Goal: Task Accomplishment & Management: Complete application form

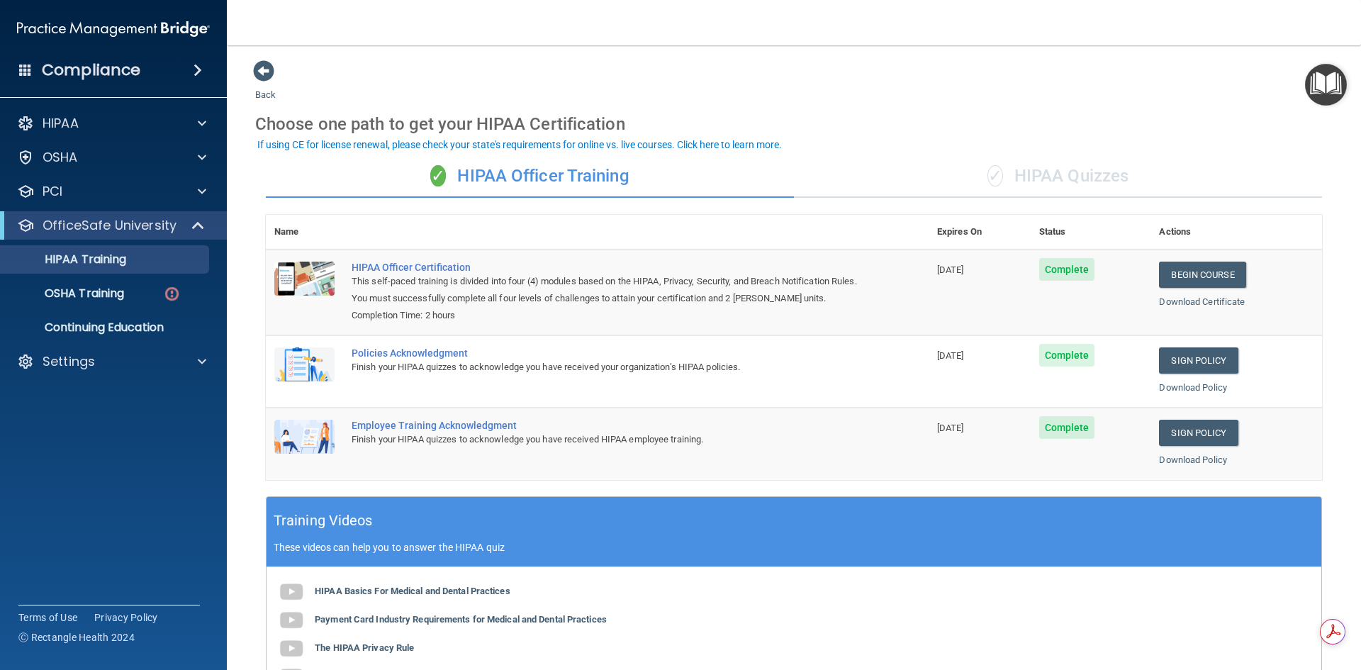
click at [1116, 181] on div "✓ HIPAA Quizzes" at bounding box center [1058, 176] width 528 height 43
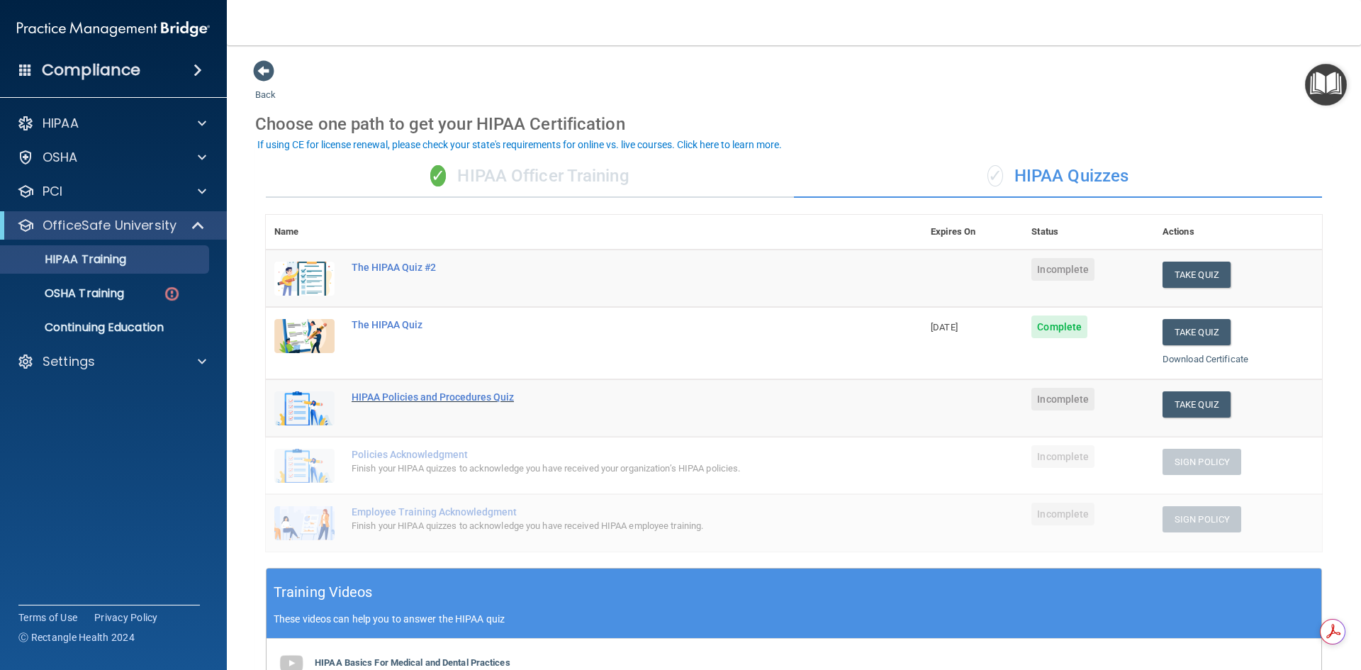
click at [469, 396] on div "HIPAA Policies and Procedures Quiz" at bounding box center [602, 396] width 500 height 11
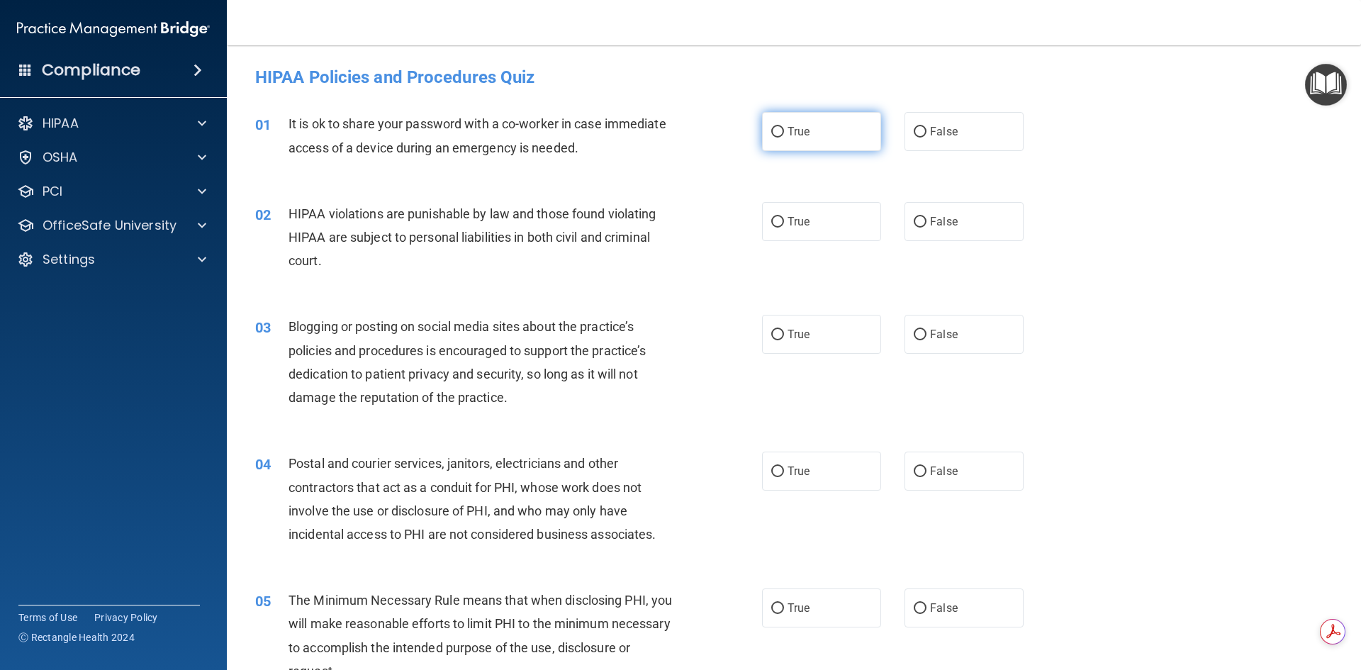
drag, startPoint x: 776, startPoint y: 133, endPoint x: 771, endPoint y: 139, distance: 8.0
click at [776, 133] on input "True" at bounding box center [777, 132] width 13 height 11
radio input "true"
click at [780, 225] on label "True" at bounding box center [821, 221] width 119 height 39
click at [780, 225] on input "True" at bounding box center [777, 222] width 13 height 11
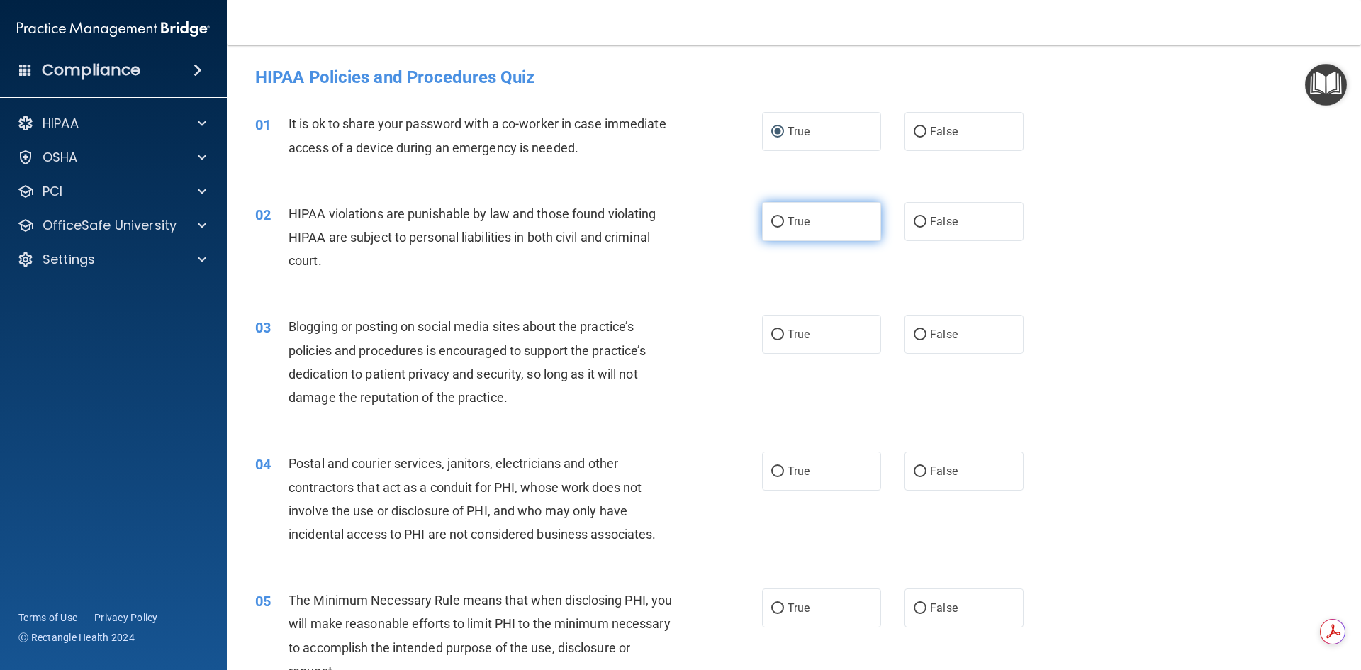
radio input "true"
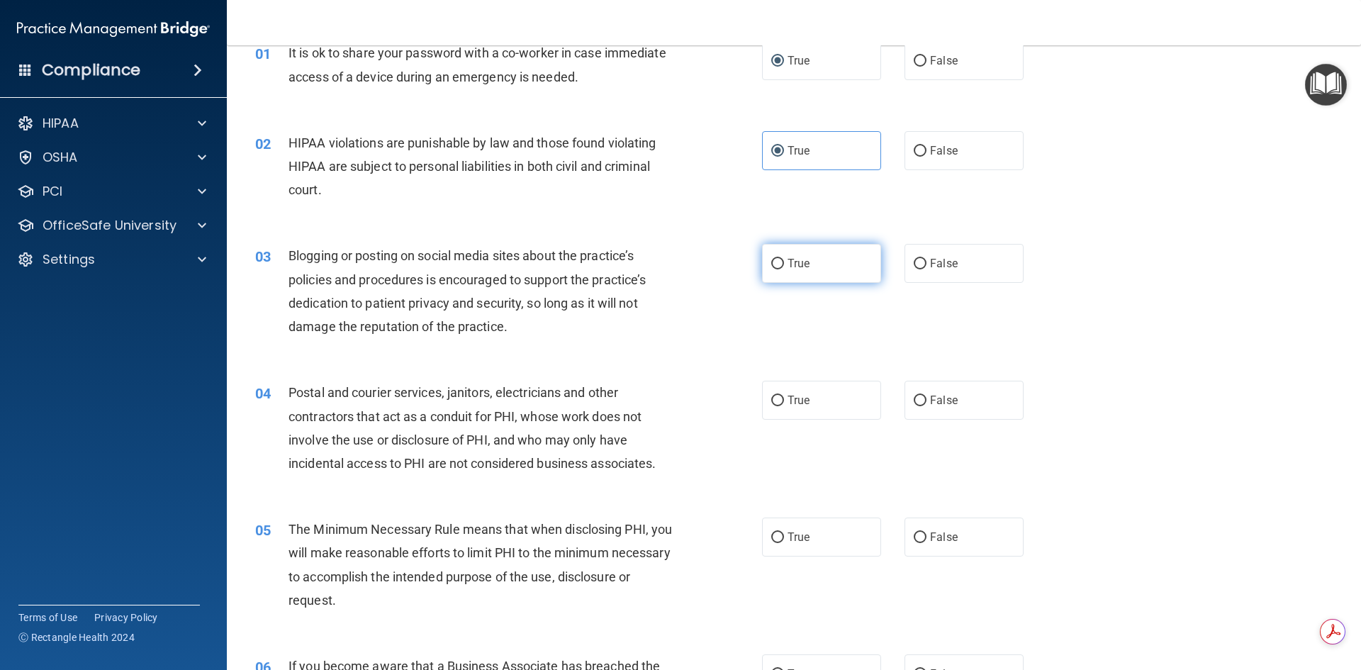
click at [776, 264] on input "True" at bounding box center [777, 264] width 13 height 11
radio input "true"
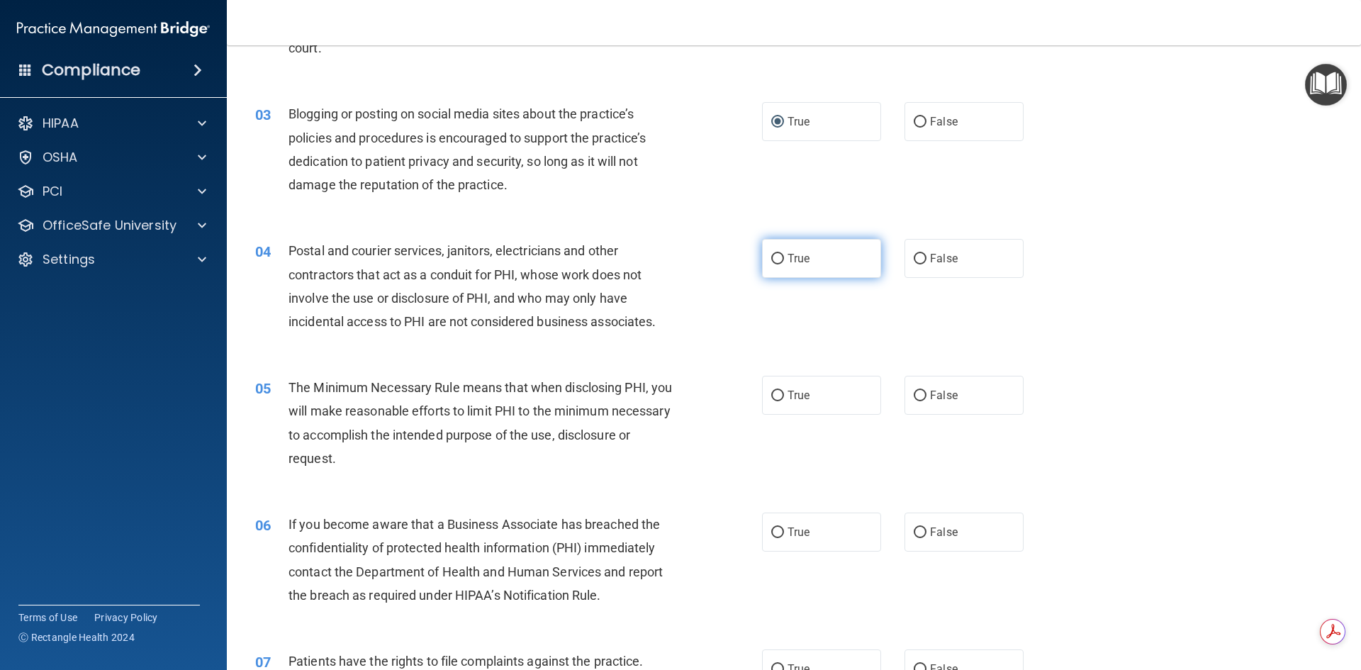
click at [771, 255] on input "True" at bounding box center [777, 259] width 13 height 11
radio input "true"
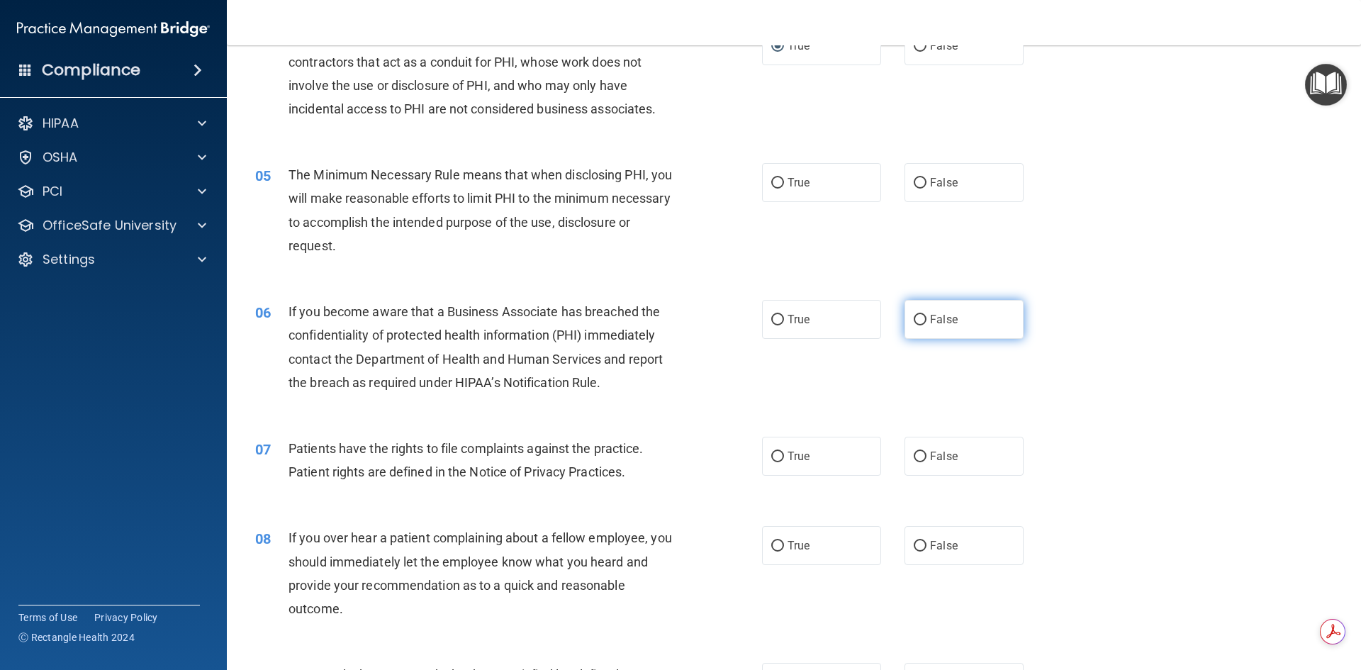
click at [917, 320] on input "False" at bounding box center [920, 320] width 13 height 11
radio input "true"
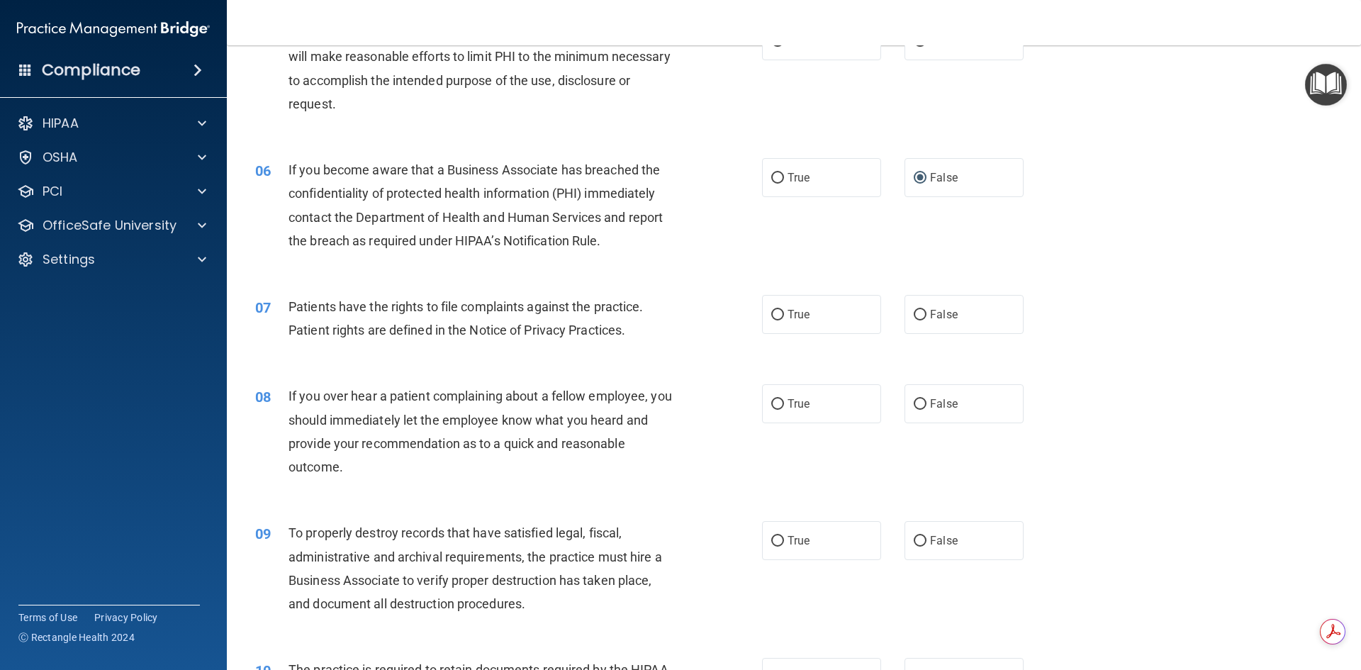
drag, startPoint x: 774, startPoint y: 312, endPoint x: 680, endPoint y: 335, distance: 97.2
click at [774, 313] on input "True" at bounding box center [777, 315] width 13 height 11
radio input "true"
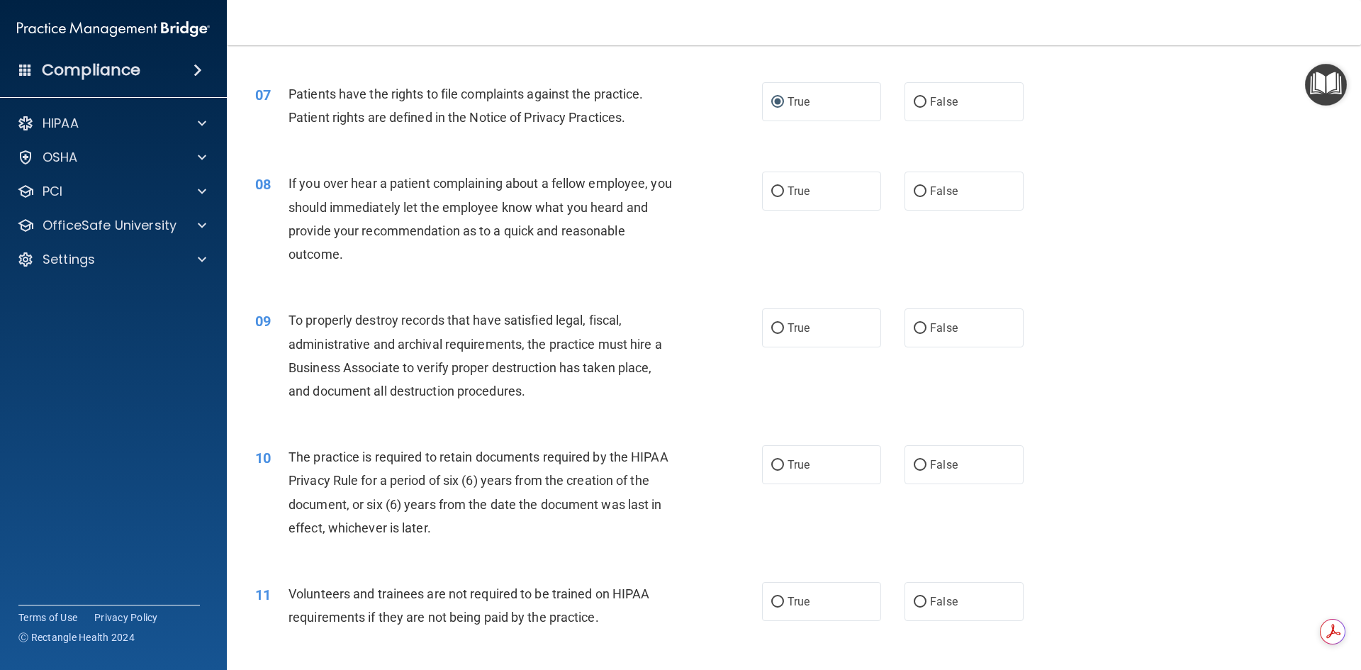
drag, startPoint x: 915, startPoint y: 196, endPoint x: 870, endPoint y: 275, distance: 91.1
click at [914, 197] on input "False" at bounding box center [920, 191] width 13 height 11
radio input "true"
click at [774, 330] on input "True" at bounding box center [777, 328] width 13 height 11
radio input "true"
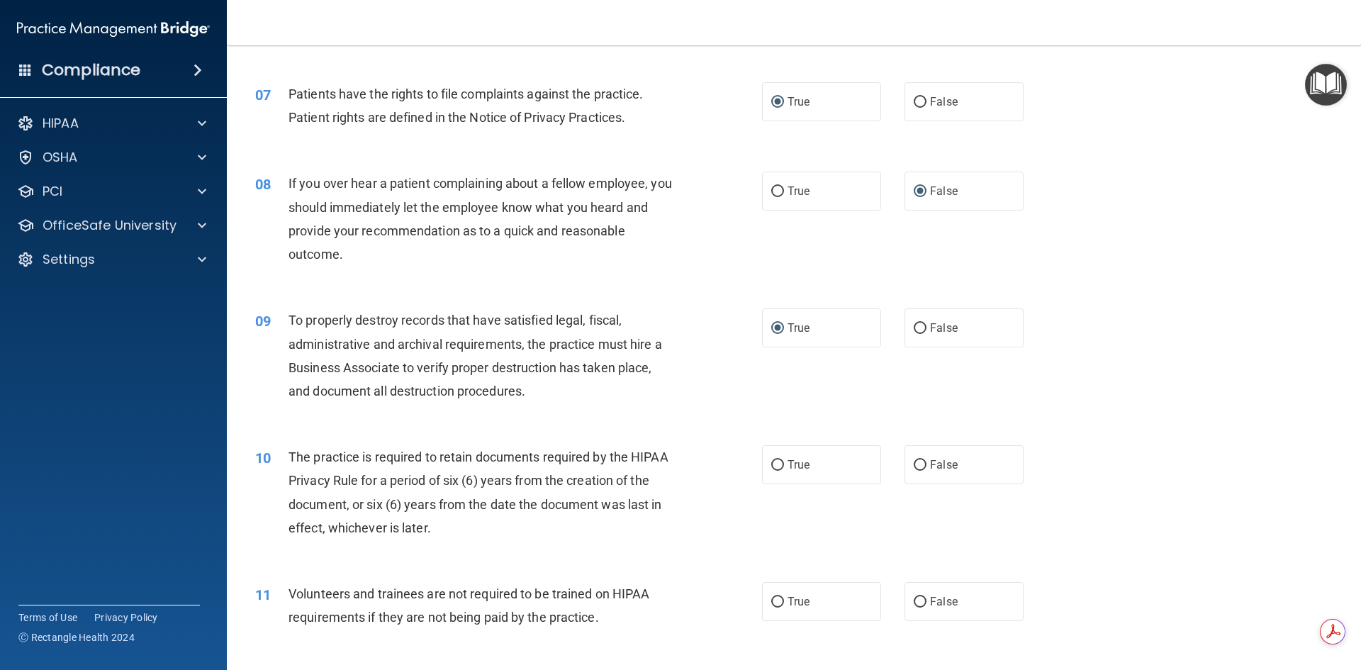
scroll to position [922, 0]
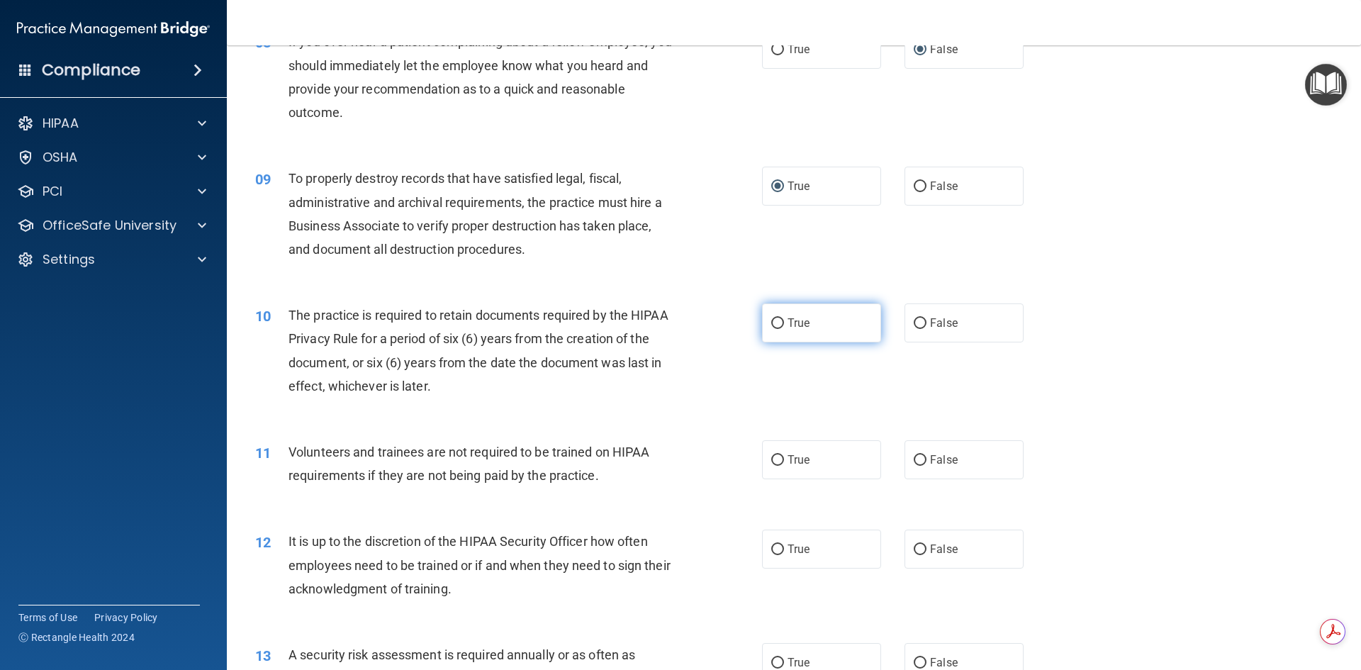
drag, startPoint x: 779, startPoint y: 324, endPoint x: 769, endPoint y: 325, distance: 10.0
click at [774, 324] on label "True" at bounding box center [821, 322] width 119 height 39
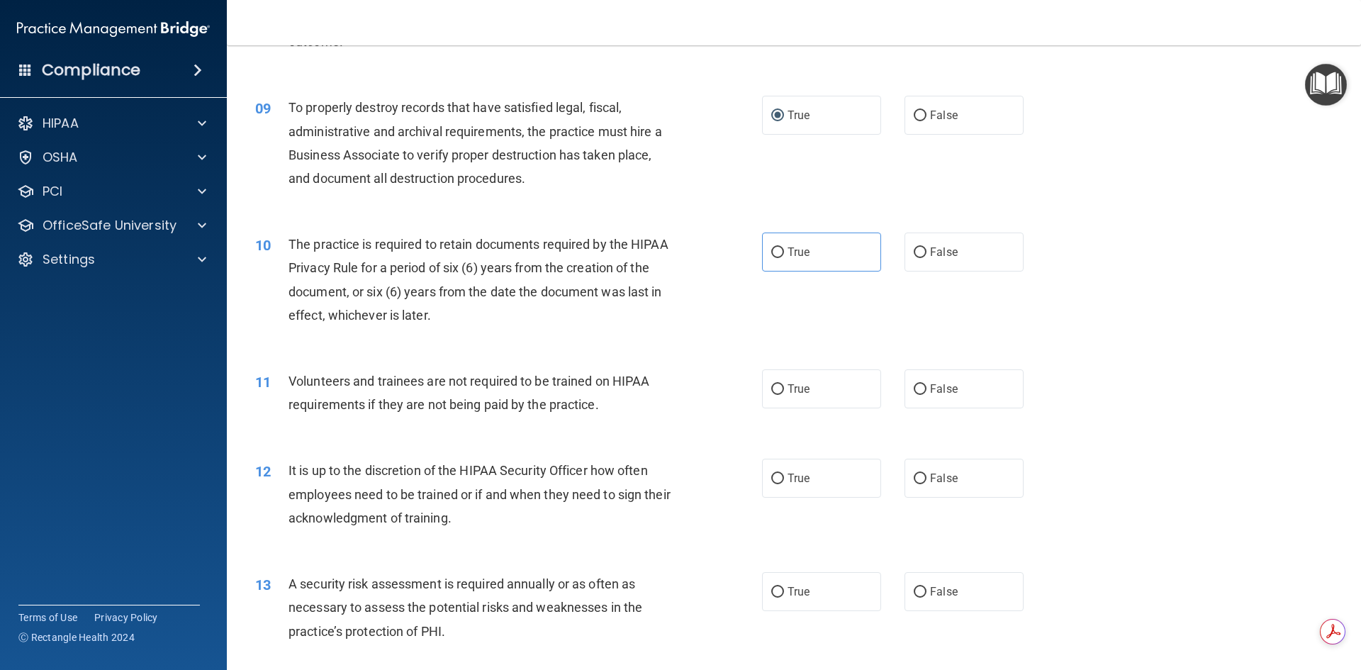
scroll to position [1134, 0]
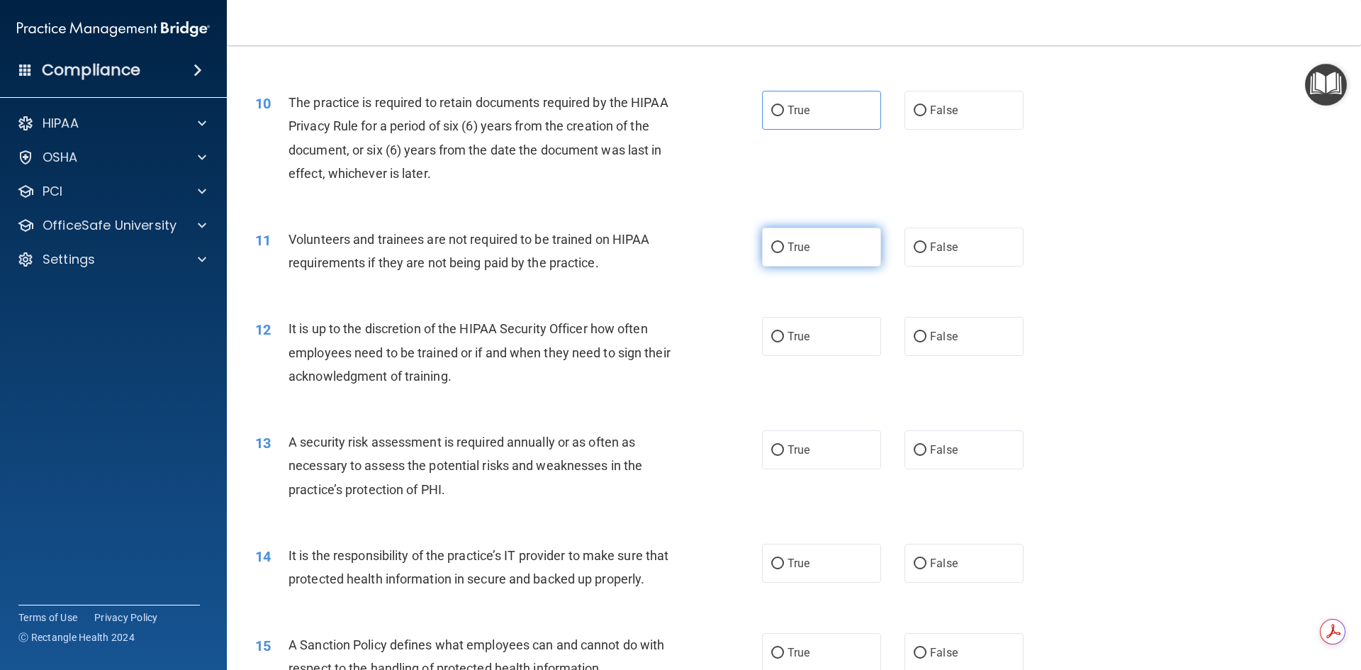
click at [774, 246] on input "True" at bounding box center [777, 247] width 13 height 11
radio input "true"
drag, startPoint x: 774, startPoint y: 338, endPoint x: 751, endPoint y: 346, distance: 24.7
click at [772, 338] on input "True" at bounding box center [777, 337] width 13 height 11
radio input "true"
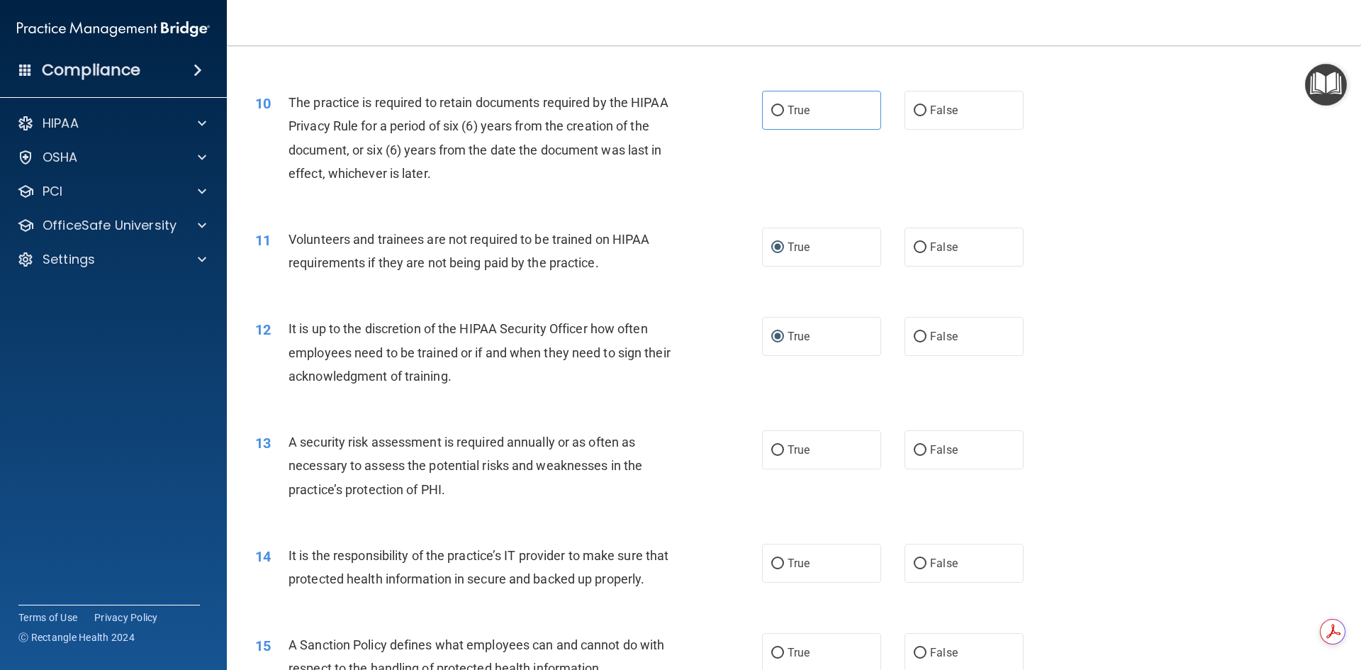
scroll to position [1276, 0]
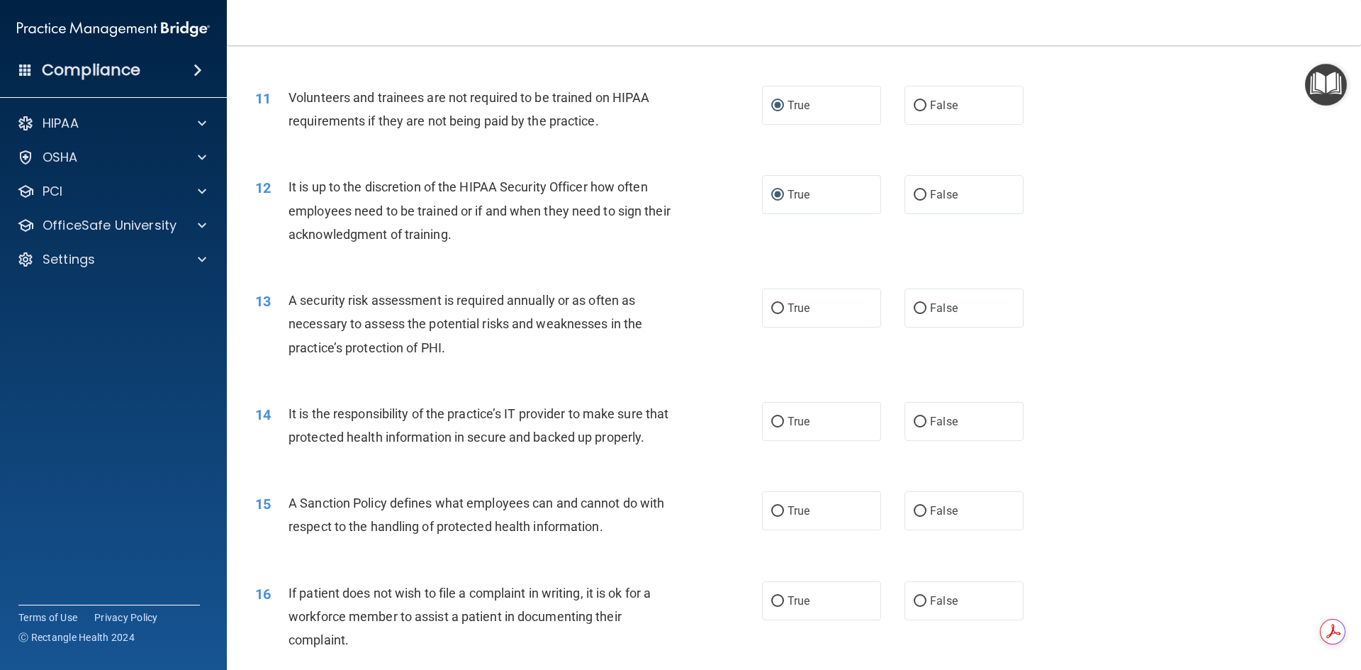
drag, startPoint x: 772, startPoint y: 304, endPoint x: 740, endPoint y: 316, distance: 34.8
click at [771, 305] on input "True" at bounding box center [777, 308] width 13 height 11
radio input "true"
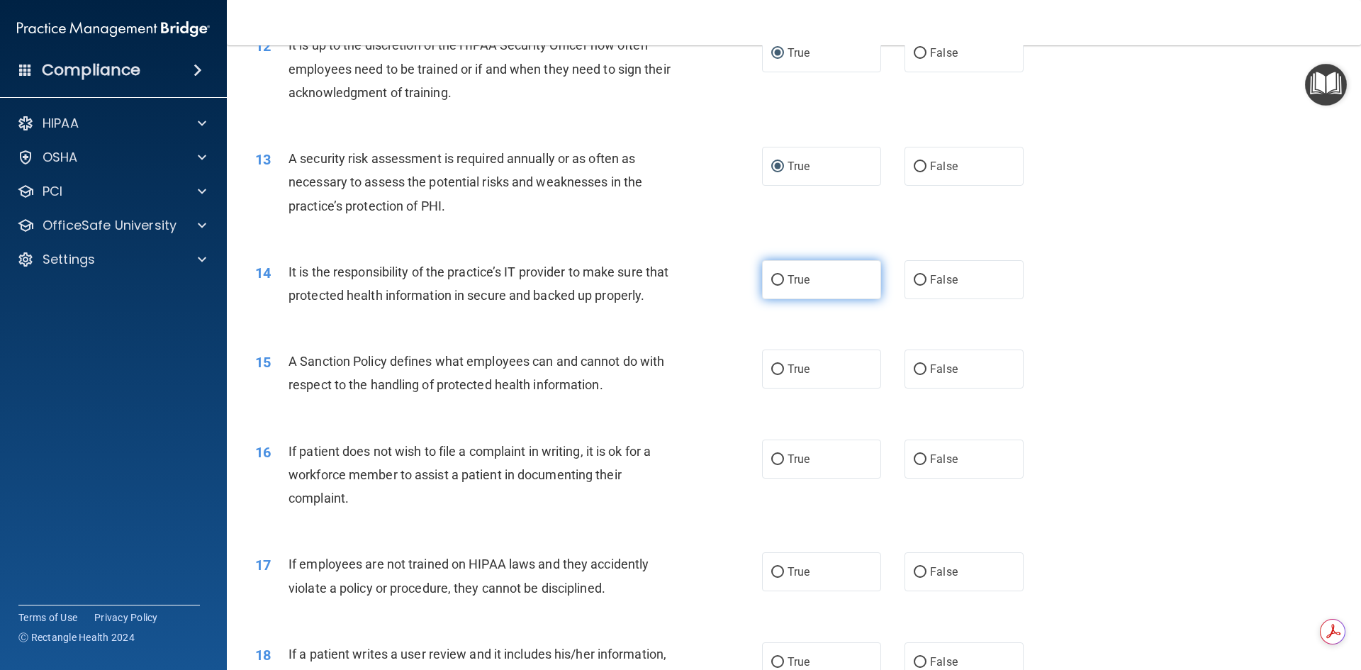
click at [772, 279] on input "True" at bounding box center [777, 280] width 13 height 11
radio input "true"
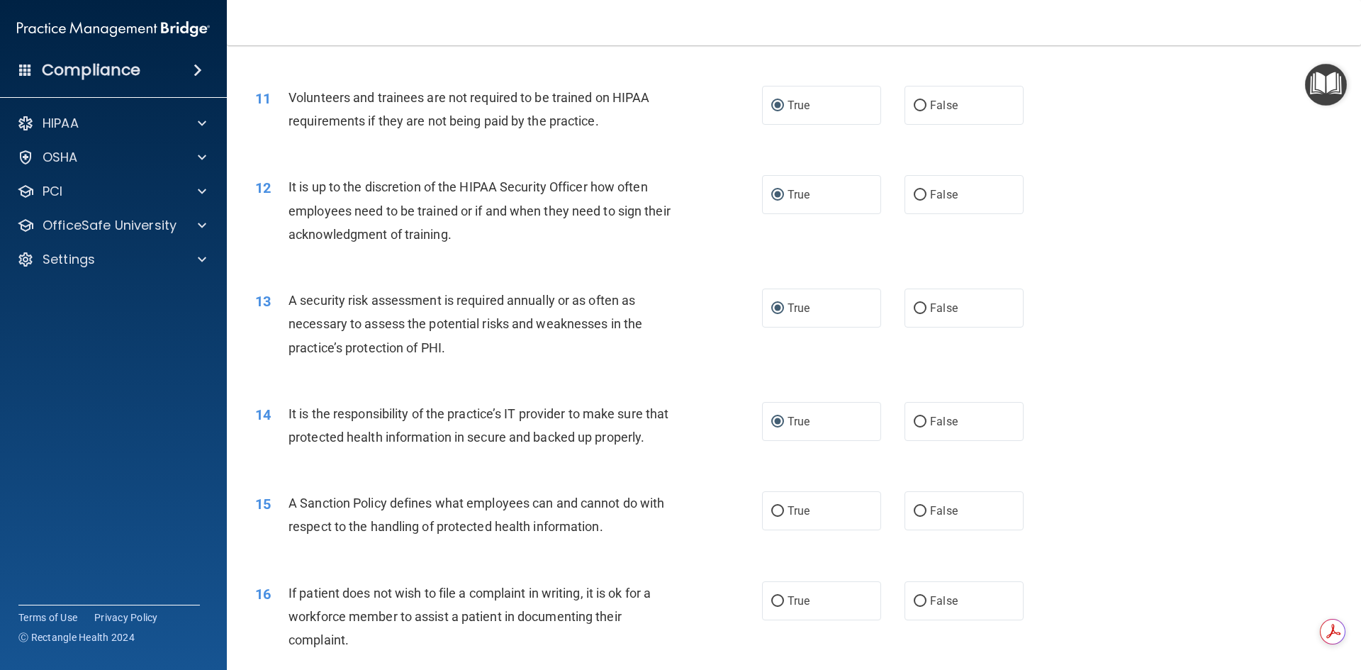
scroll to position [1560, 0]
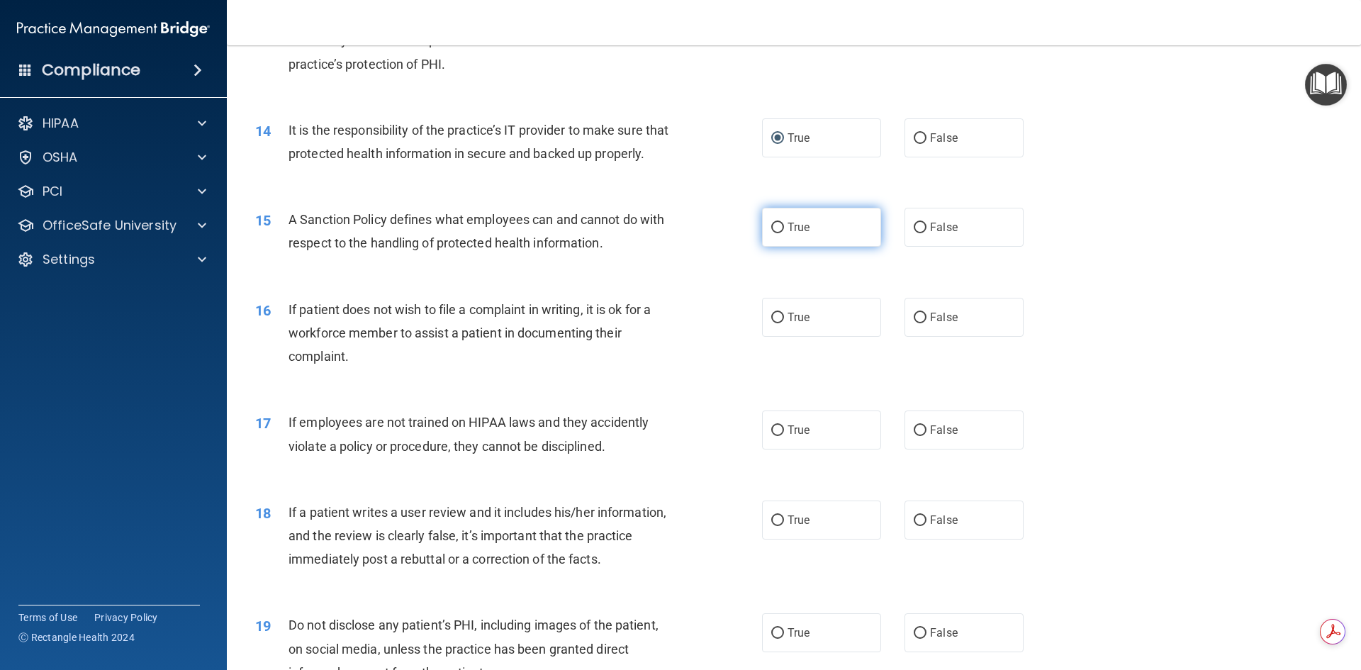
drag, startPoint x: 773, startPoint y: 227, endPoint x: 765, endPoint y: 233, distance: 10.1
click at [773, 227] on input "True" at bounding box center [777, 228] width 13 height 11
radio input "true"
drag, startPoint x: 914, startPoint y: 318, endPoint x: 907, endPoint y: 317, distance: 7.1
click at [914, 318] on input "False" at bounding box center [920, 318] width 13 height 11
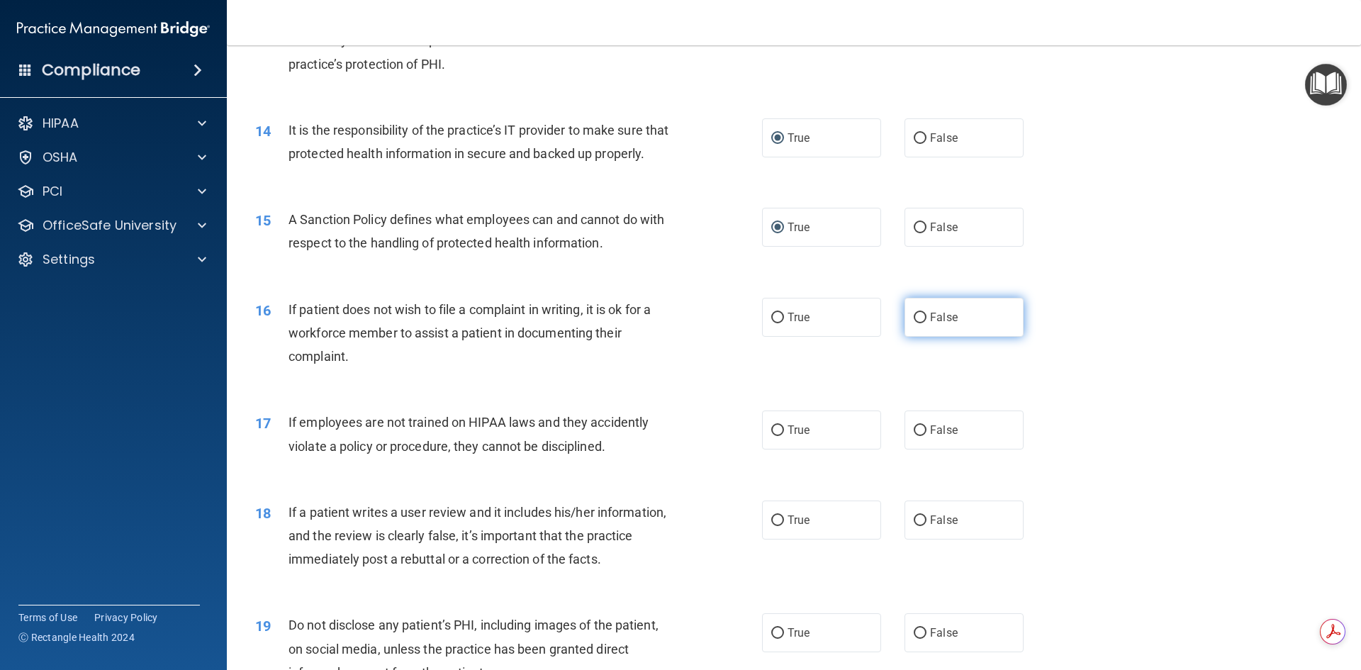
radio input "true"
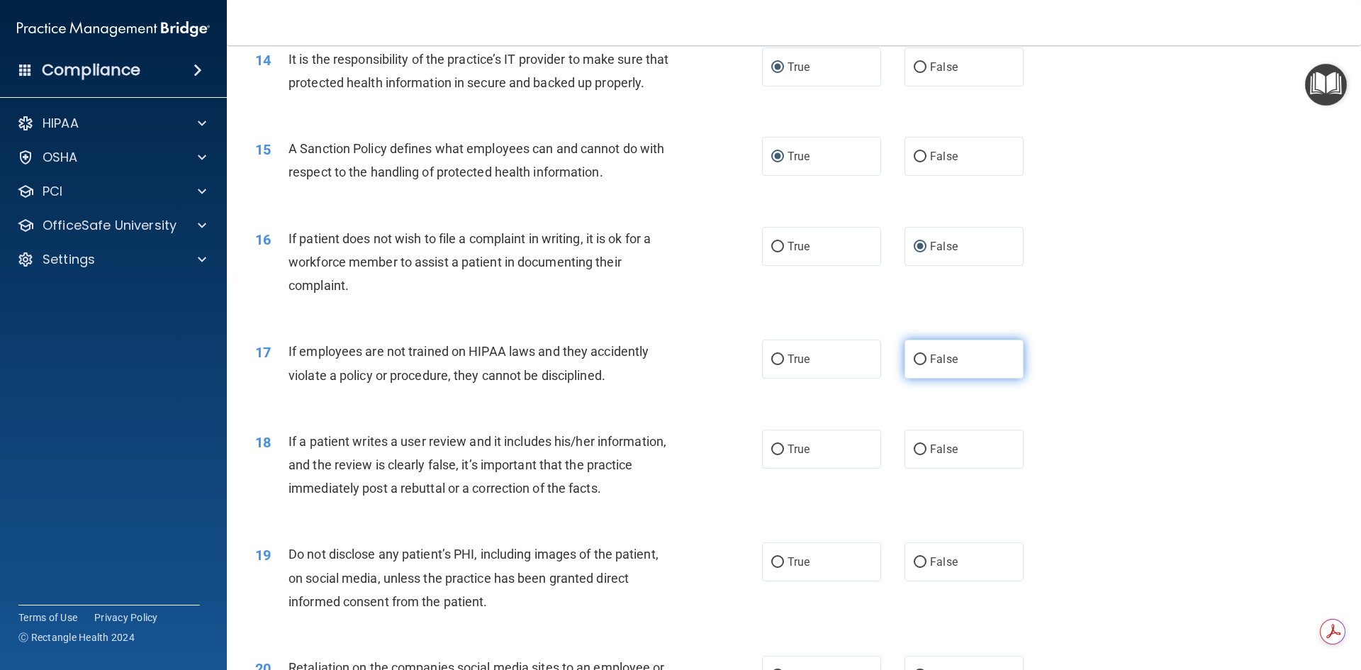
drag, startPoint x: 919, startPoint y: 356, endPoint x: 906, endPoint y: 352, distance: 13.5
click at [914, 355] on input "False" at bounding box center [920, 360] width 13 height 11
radio input "true"
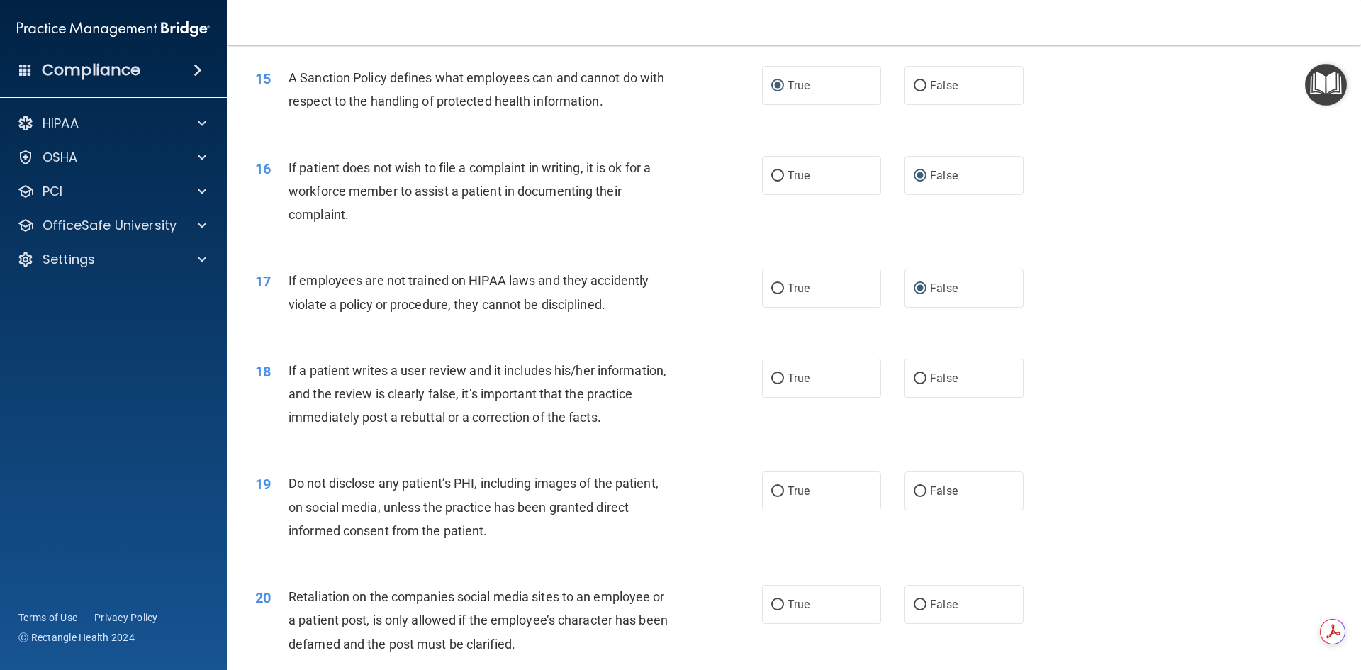
scroll to position [1773, 0]
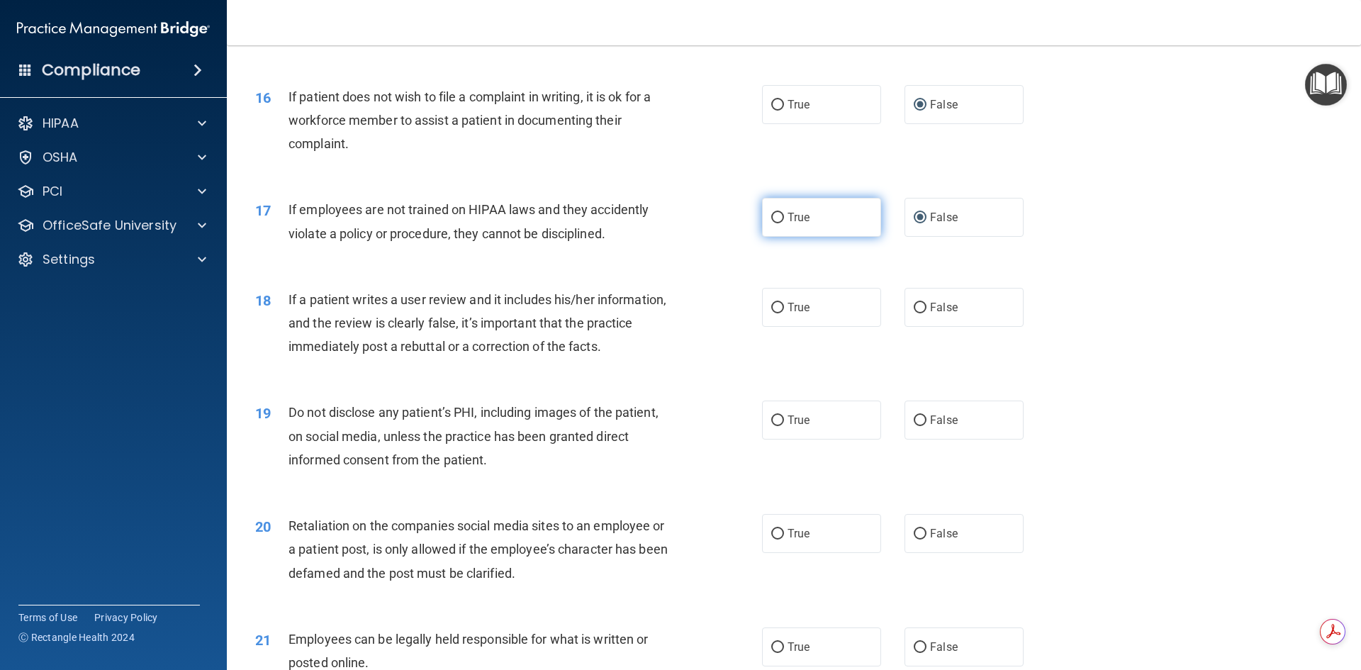
click at [771, 216] on input "True" at bounding box center [777, 218] width 13 height 11
radio input "true"
radio input "false"
click at [914, 306] on input "False" at bounding box center [920, 308] width 13 height 11
radio input "true"
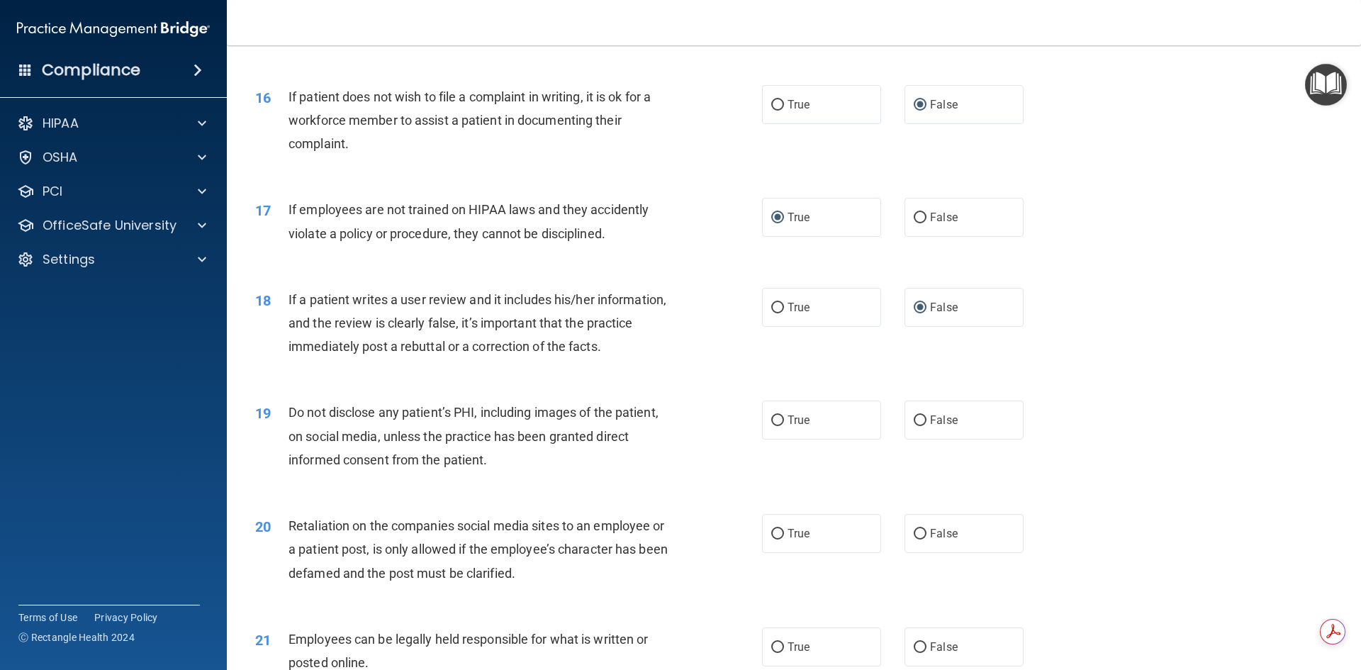
scroll to position [1985, 0]
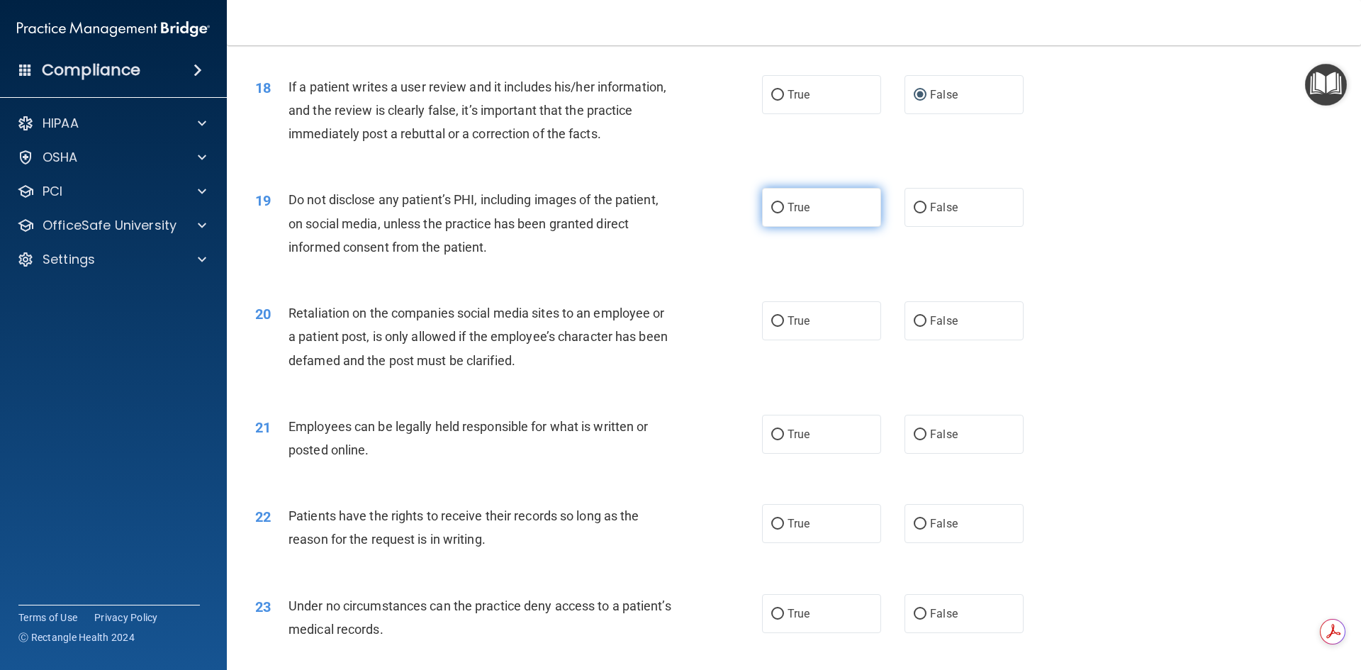
drag, startPoint x: 775, startPoint y: 208, endPoint x: 769, endPoint y: 217, distance: 10.2
click at [774, 211] on input "True" at bounding box center [777, 208] width 13 height 11
radio input "true"
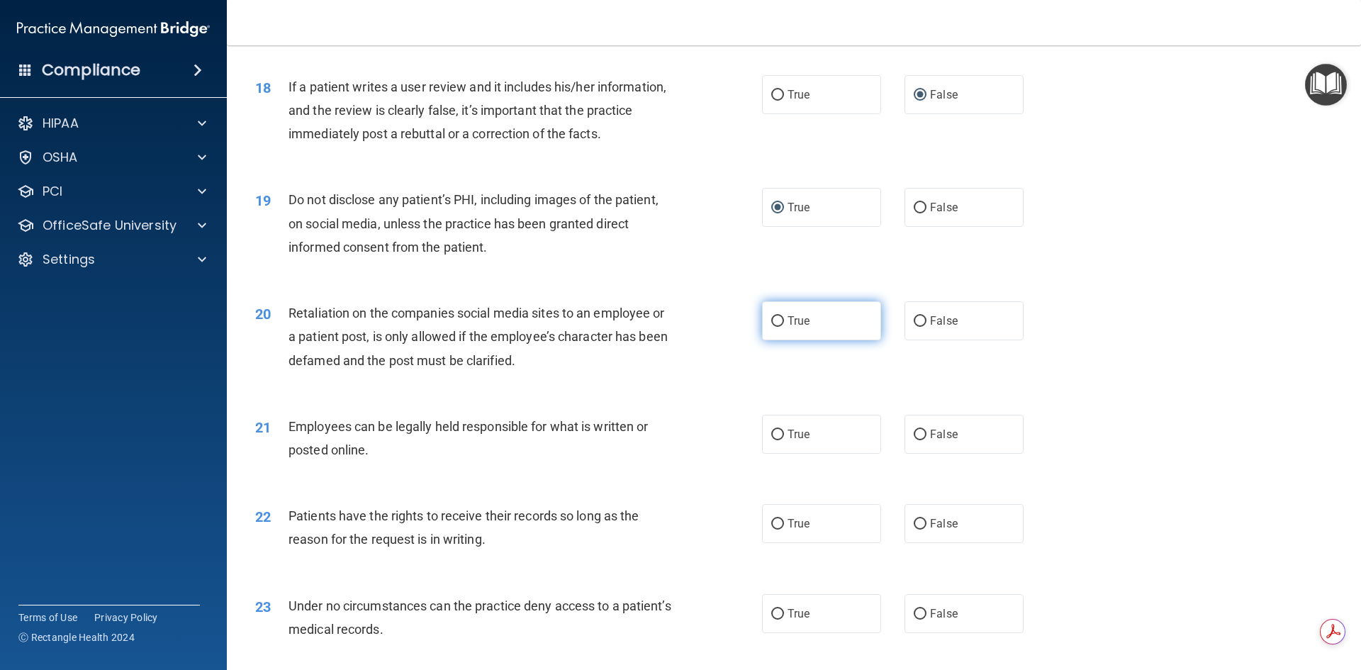
click at [773, 325] on input "True" at bounding box center [777, 321] width 13 height 11
radio input "true"
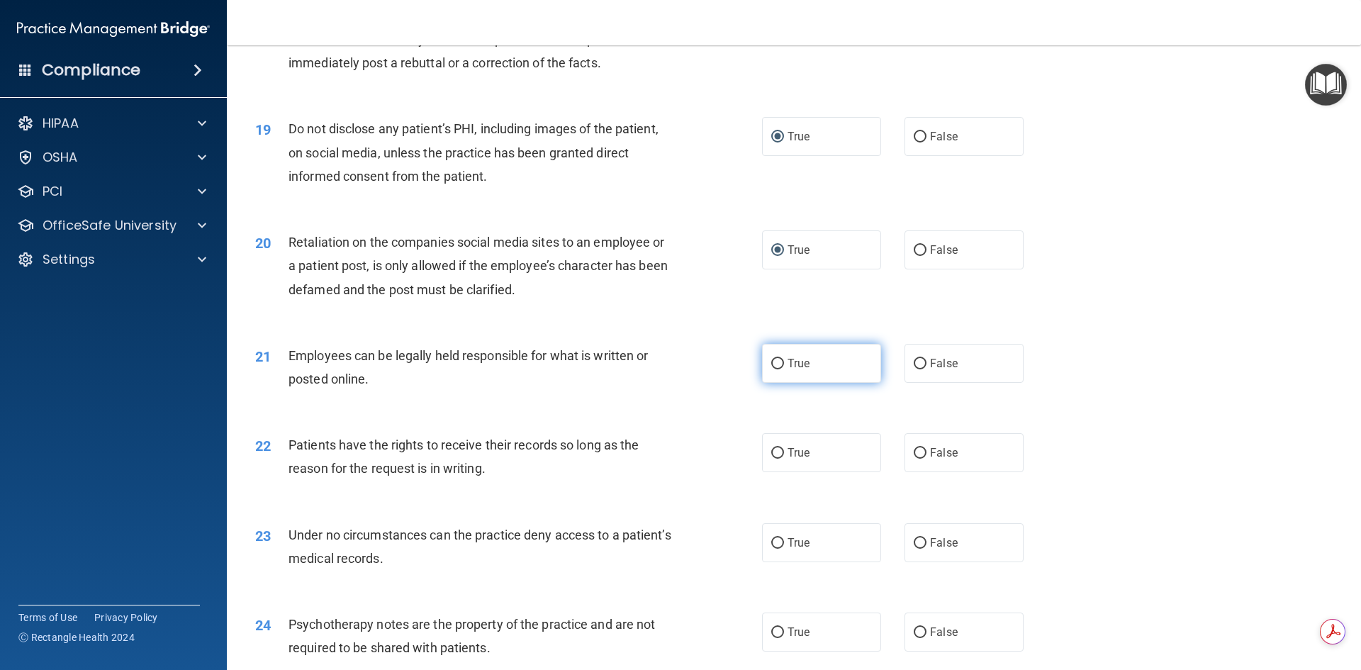
drag, startPoint x: 767, startPoint y: 363, endPoint x: 758, endPoint y: 367, distance: 10.2
click at [771, 363] on input "True" at bounding box center [777, 364] width 13 height 11
radio input "true"
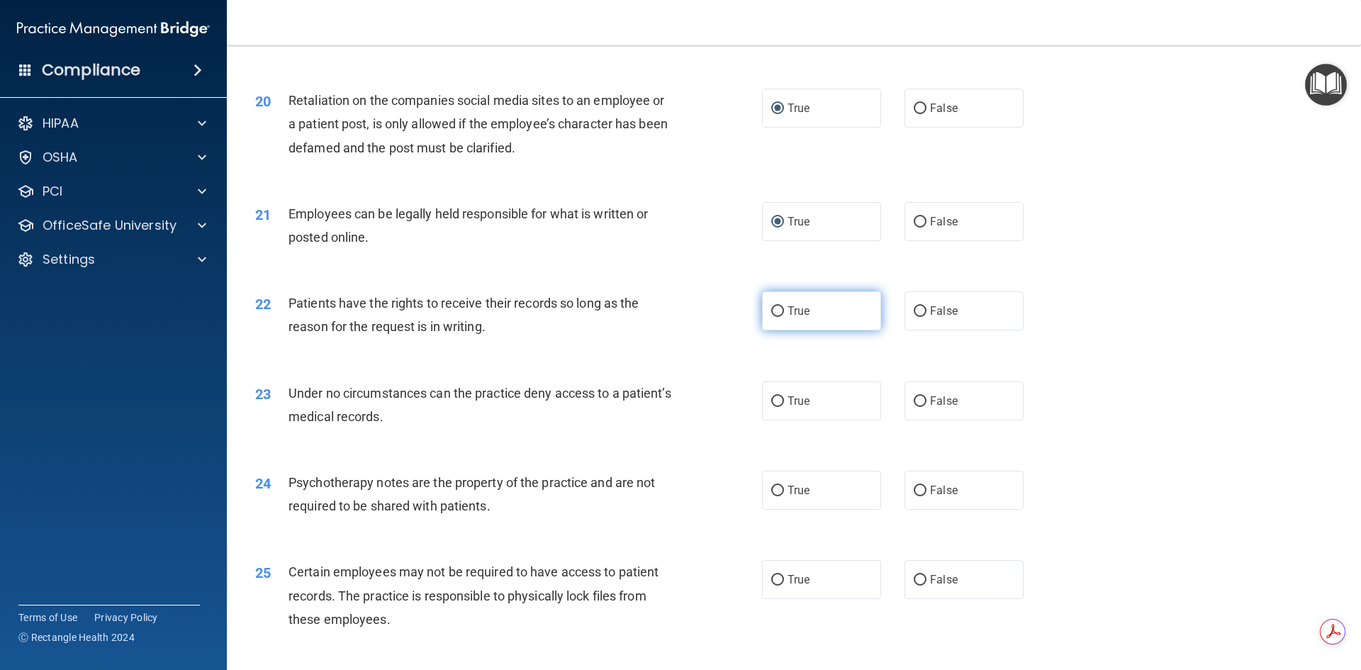
drag, startPoint x: 769, startPoint y: 310, endPoint x: 763, endPoint y: 315, distance: 8.1
click at [771, 309] on input "True" at bounding box center [777, 311] width 13 height 11
radio input "true"
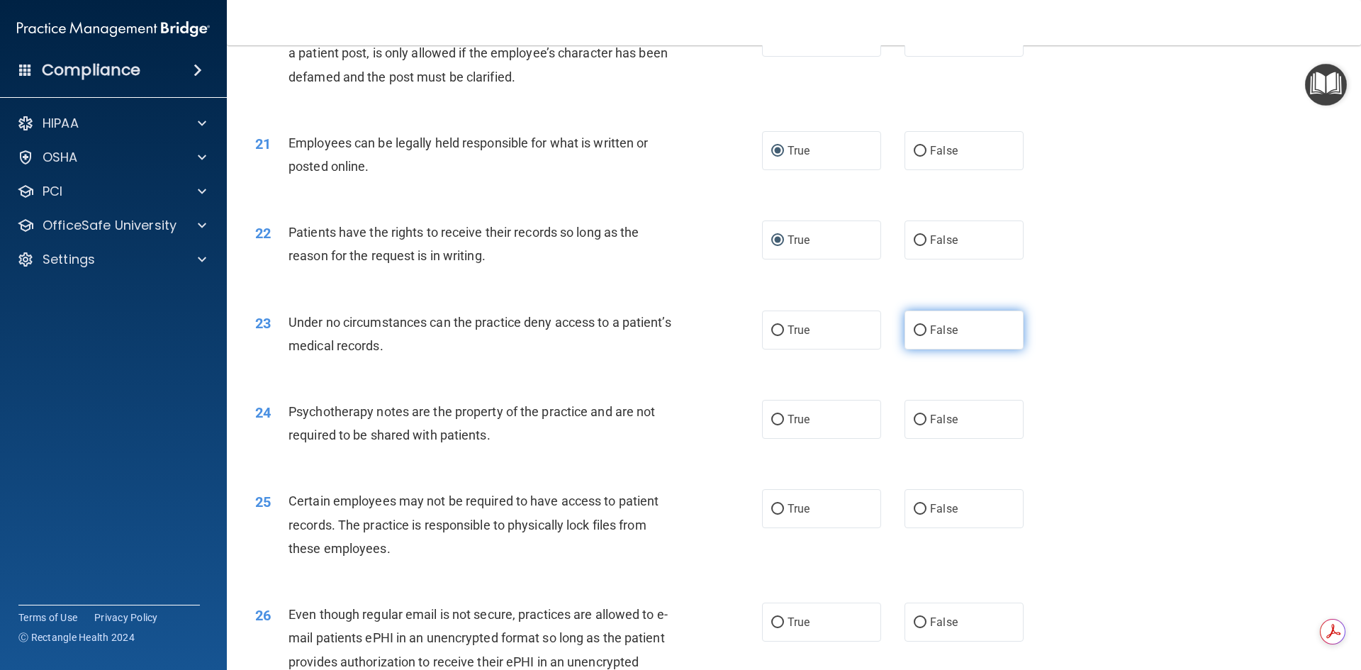
click at [917, 331] on input "False" at bounding box center [920, 330] width 13 height 11
radio input "true"
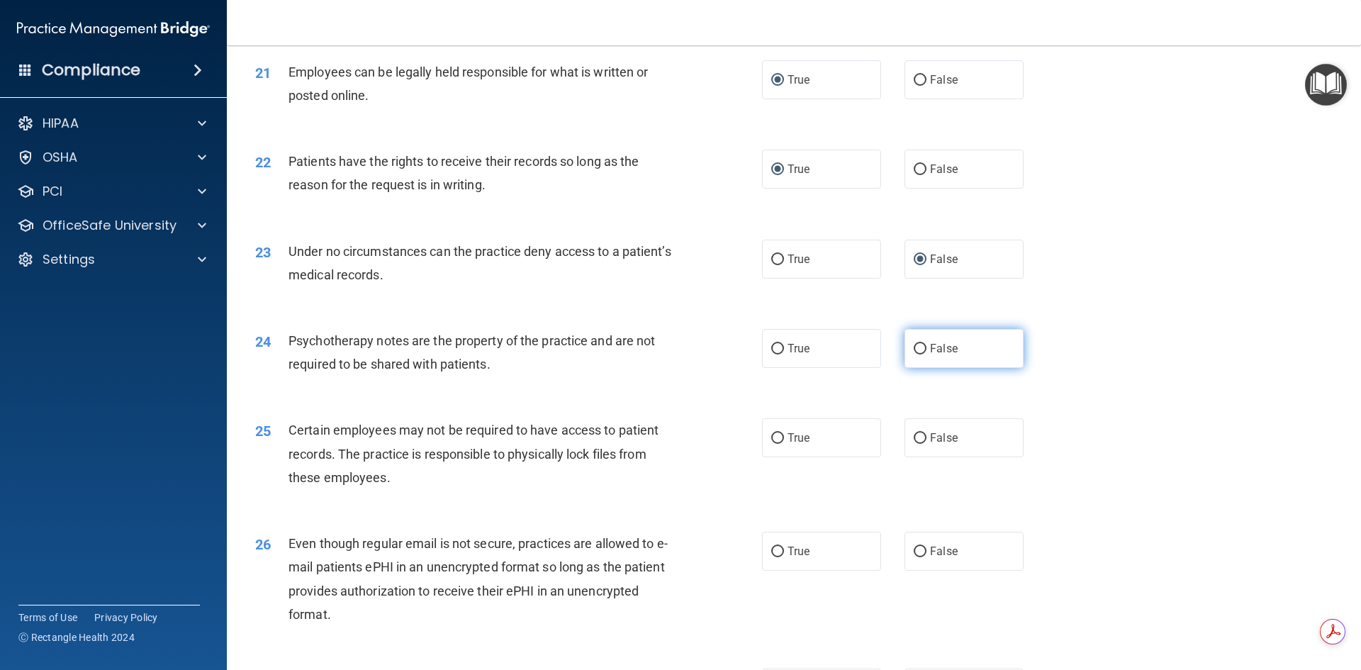
drag, startPoint x: 915, startPoint y: 347, endPoint x: 903, endPoint y: 352, distance: 12.7
click at [914, 349] on input "False" at bounding box center [920, 349] width 13 height 11
radio input "true"
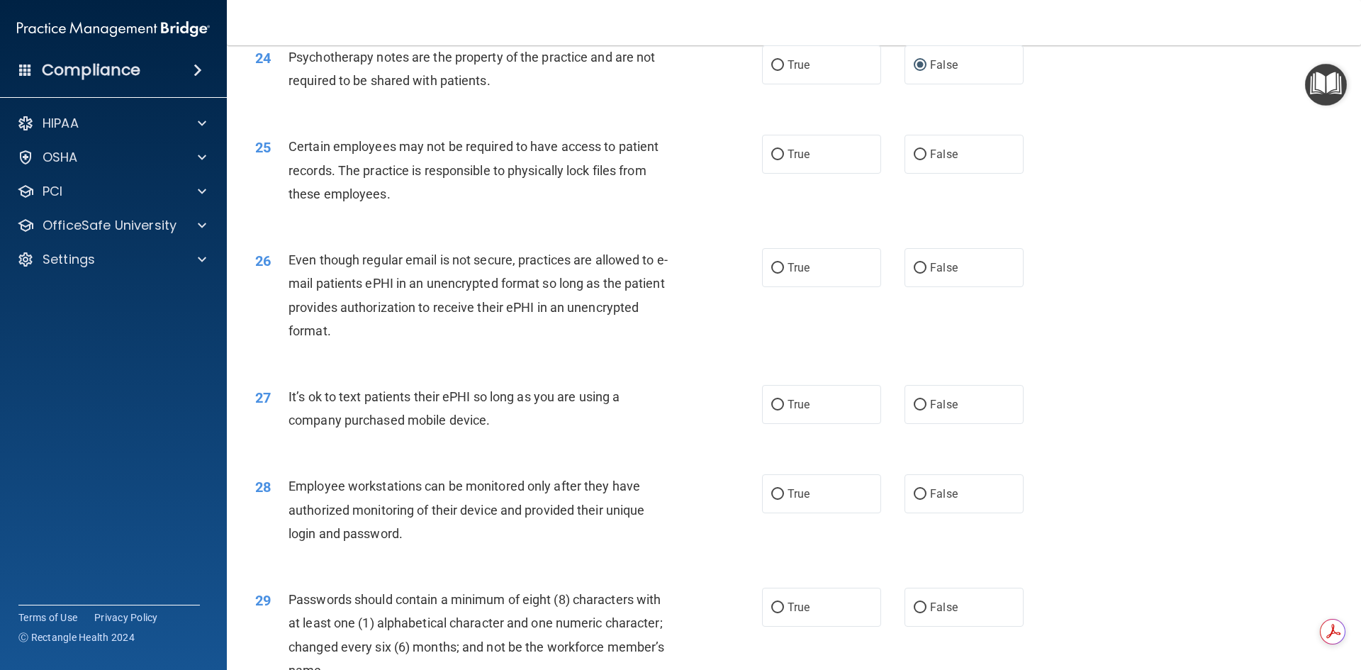
scroll to position [2482, 0]
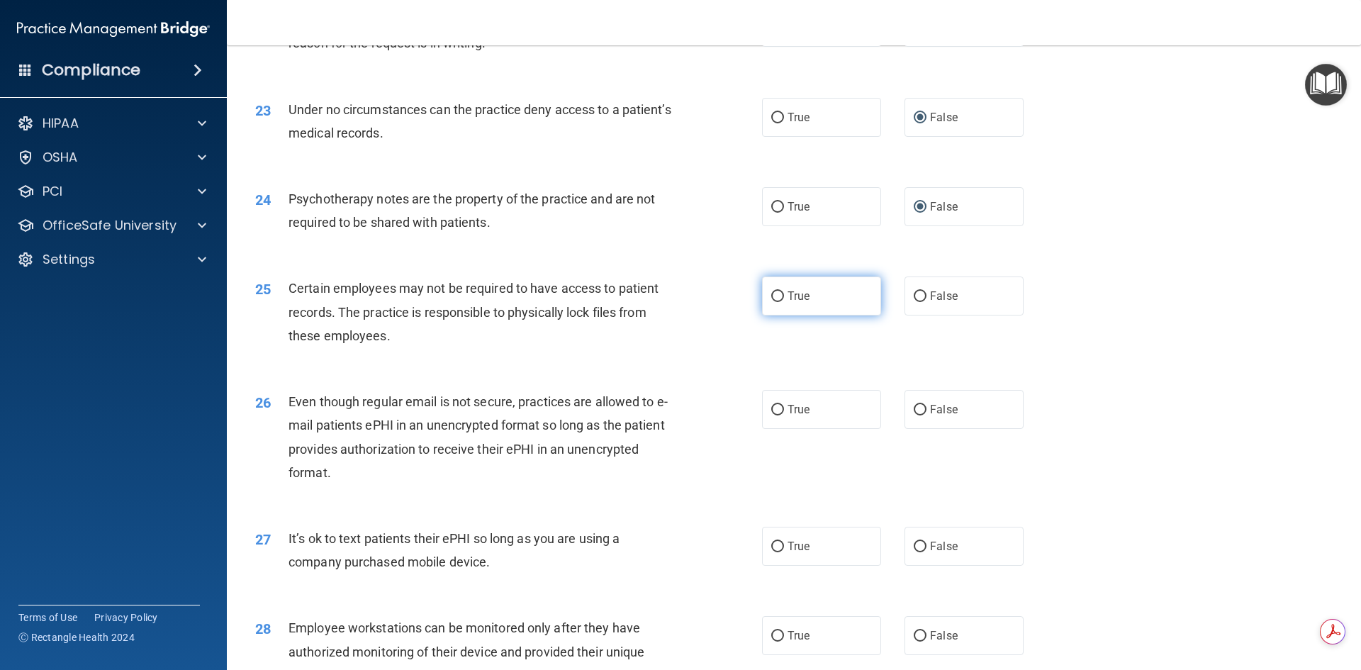
click at [771, 300] on input "True" at bounding box center [777, 296] width 13 height 11
radio input "true"
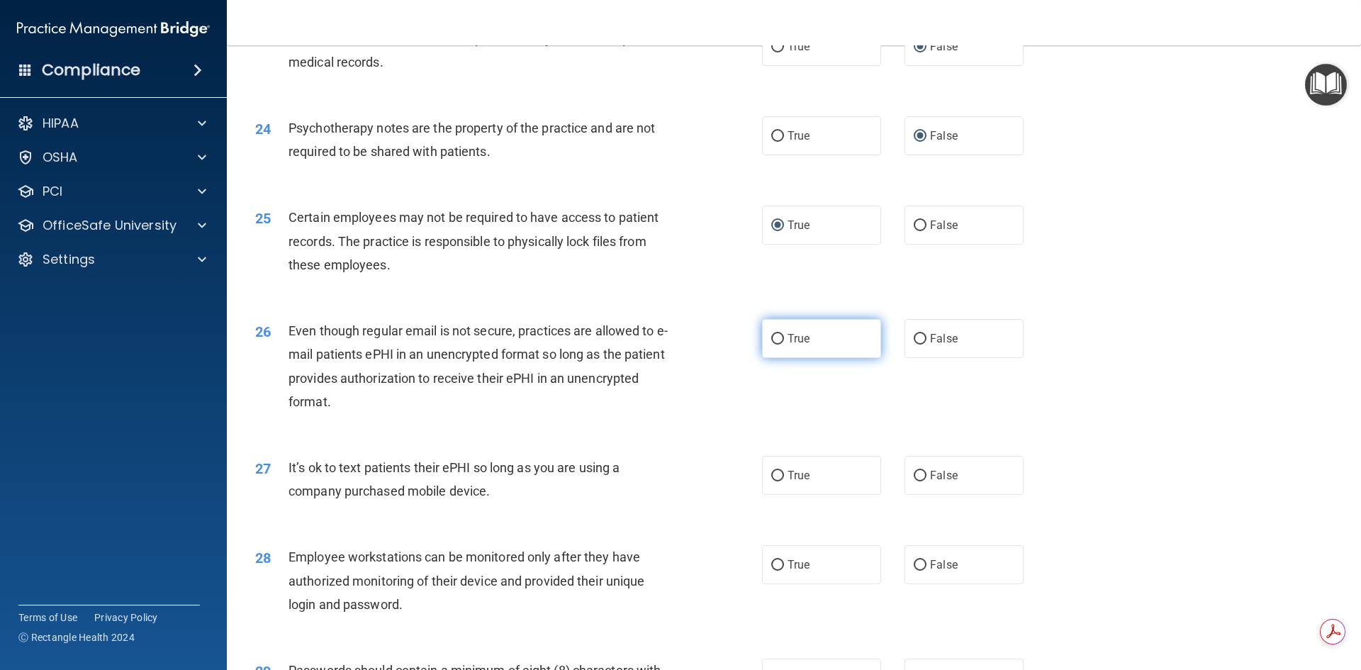
click at [771, 341] on input "True" at bounding box center [777, 339] width 13 height 11
radio input "true"
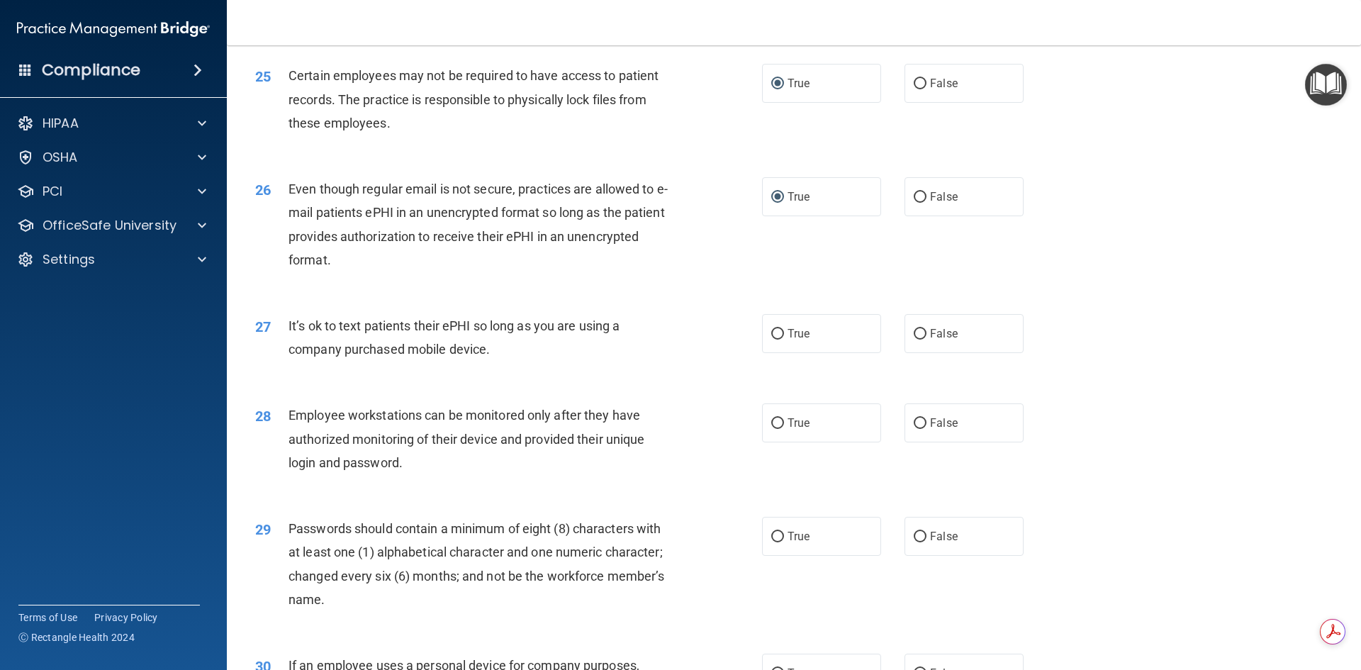
drag, startPoint x: 915, startPoint y: 335, endPoint x: 875, endPoint y: 368, distance: 51.9
click at [915, 337] on input "False" at bounding box center [920, 334] width 13 height 11
radio input "true"
click at [915, 418] on input "False" at bounding box center [920, 423] width 13 height 11
radio input "true"
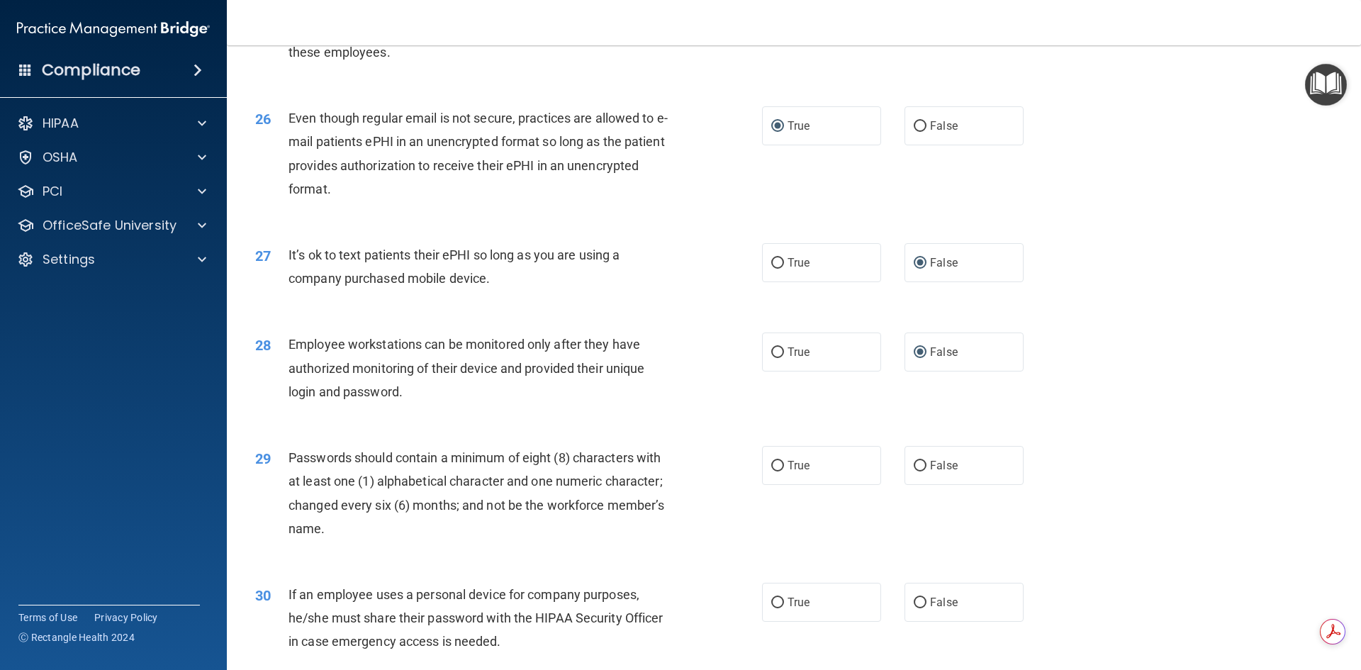
scroll to position [2836, 0]
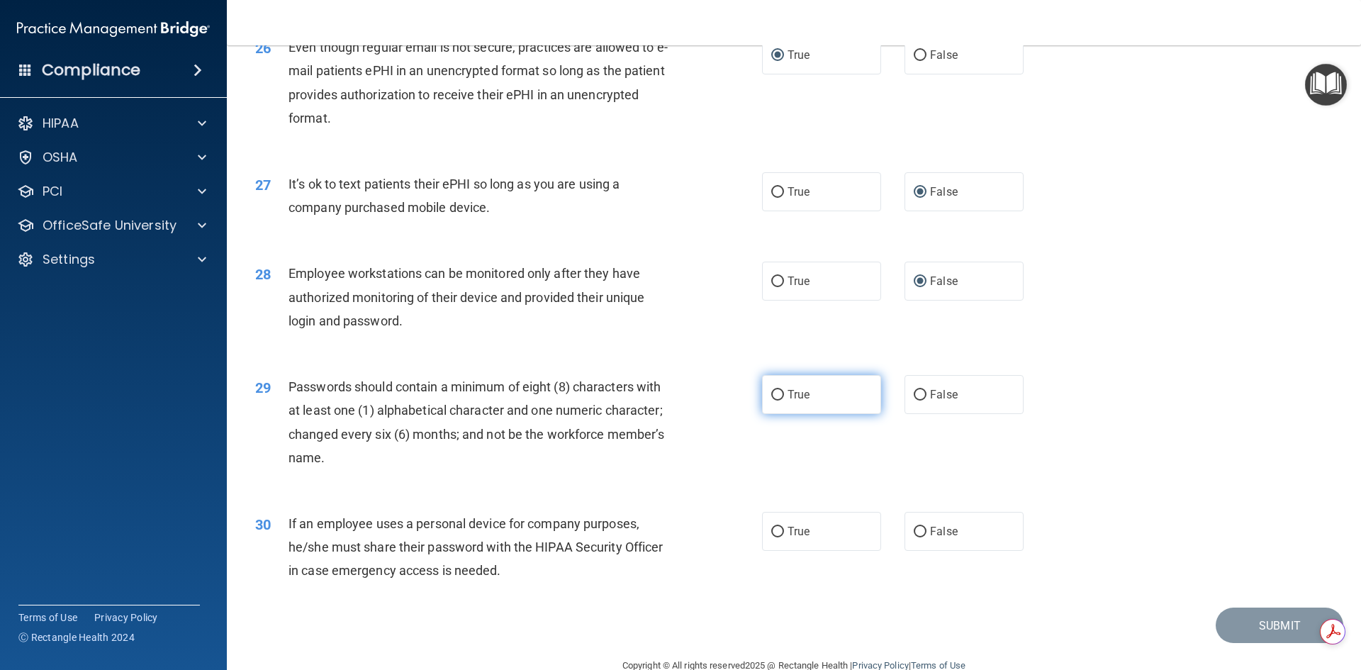
click at [771, 393] on input "True" at bounding box center [777, 395] width 13 height 11
radio input "true"
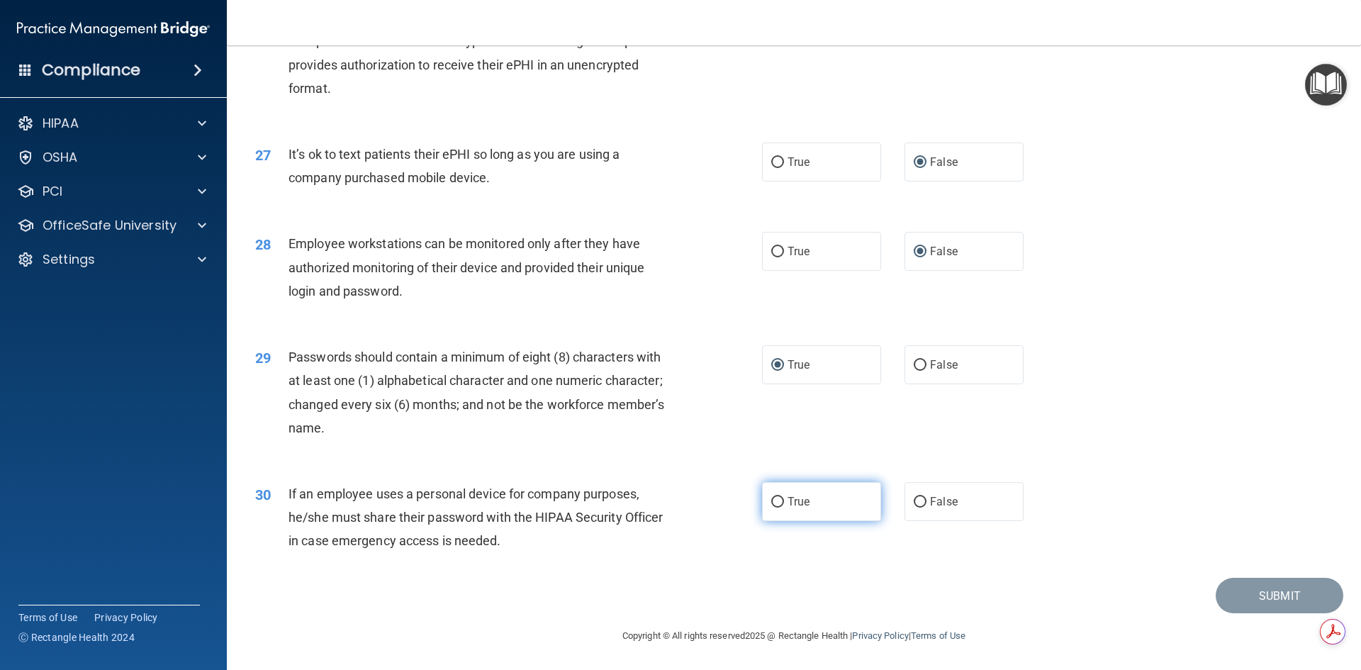
drag, startPoint x: 773, startPoint y: 502, endPoint x: 766, endPoint y: 509, distance: 9.5
click at [773, 503] on input "True" at bounding box center [777, 502] width 13 height 11
radio input "true"
click at [1241, 517] on div "30 If an employee uses a personal device for company purposes, he/she must shar…" at bounding box center [794, 520] width 1099 height 113
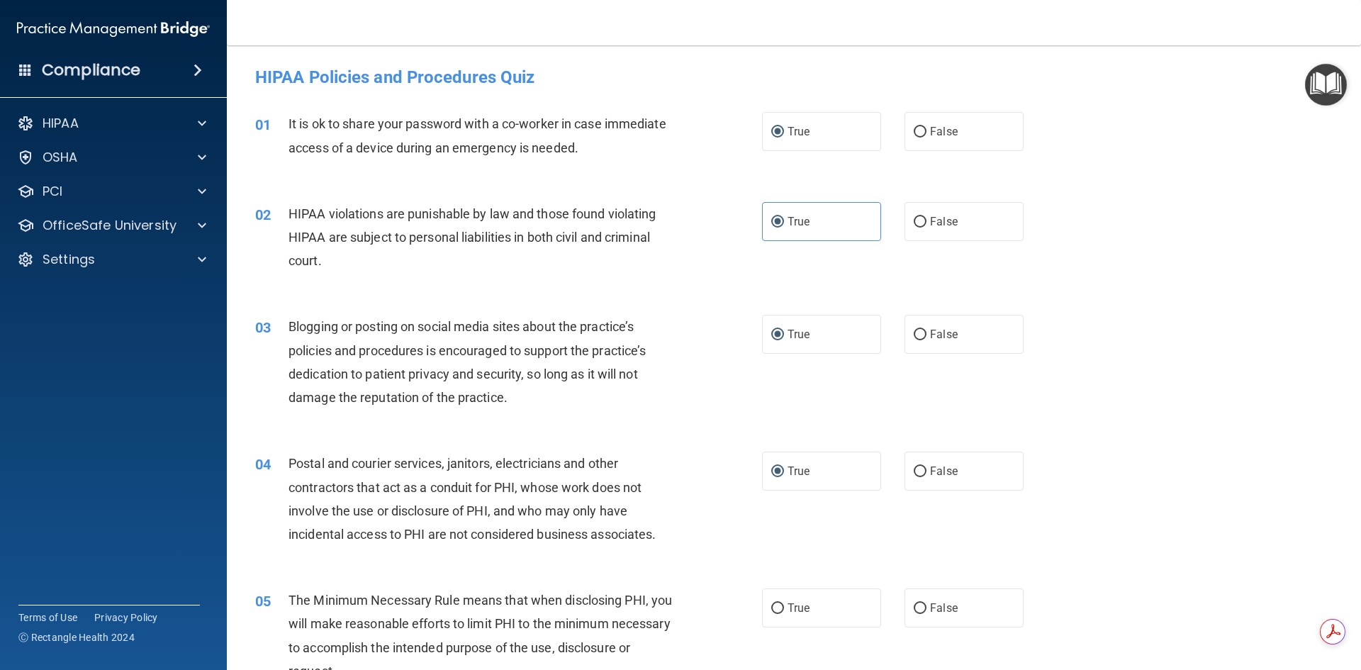
scroll to position [213, 0]
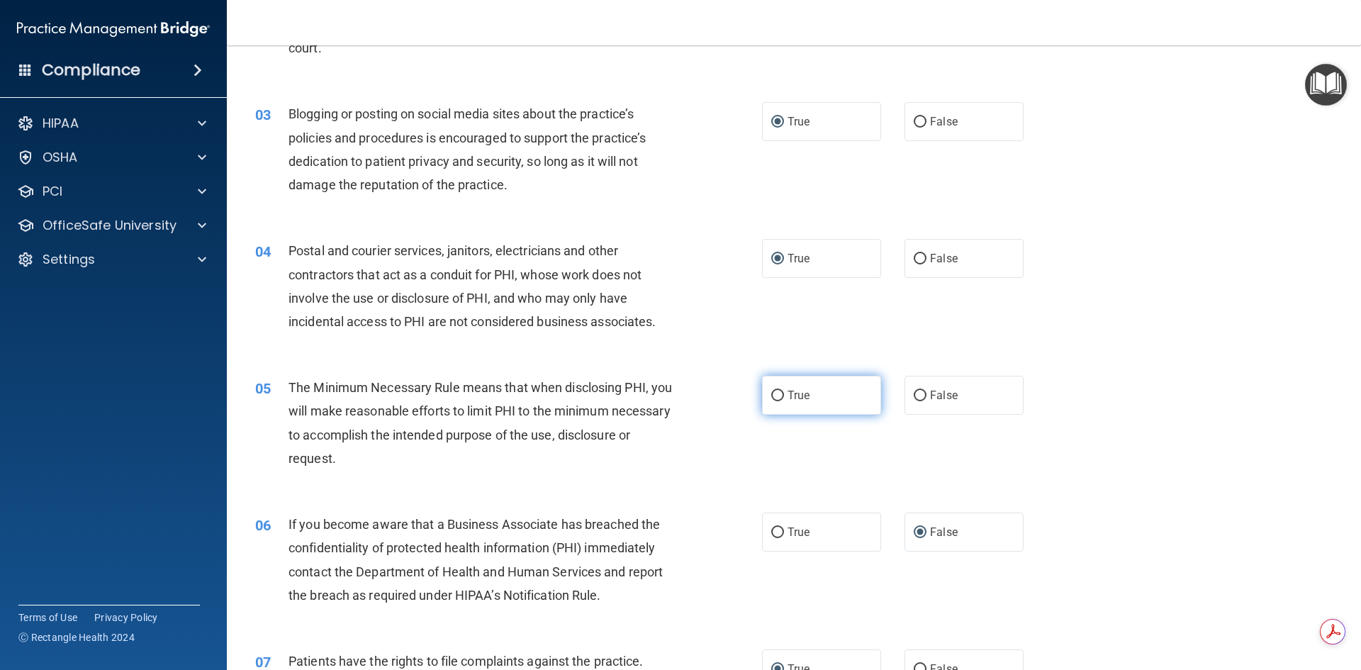
click at [771, 391] on input "True" at bounding box center [777, 396] width 13 height 11
radio input "true"
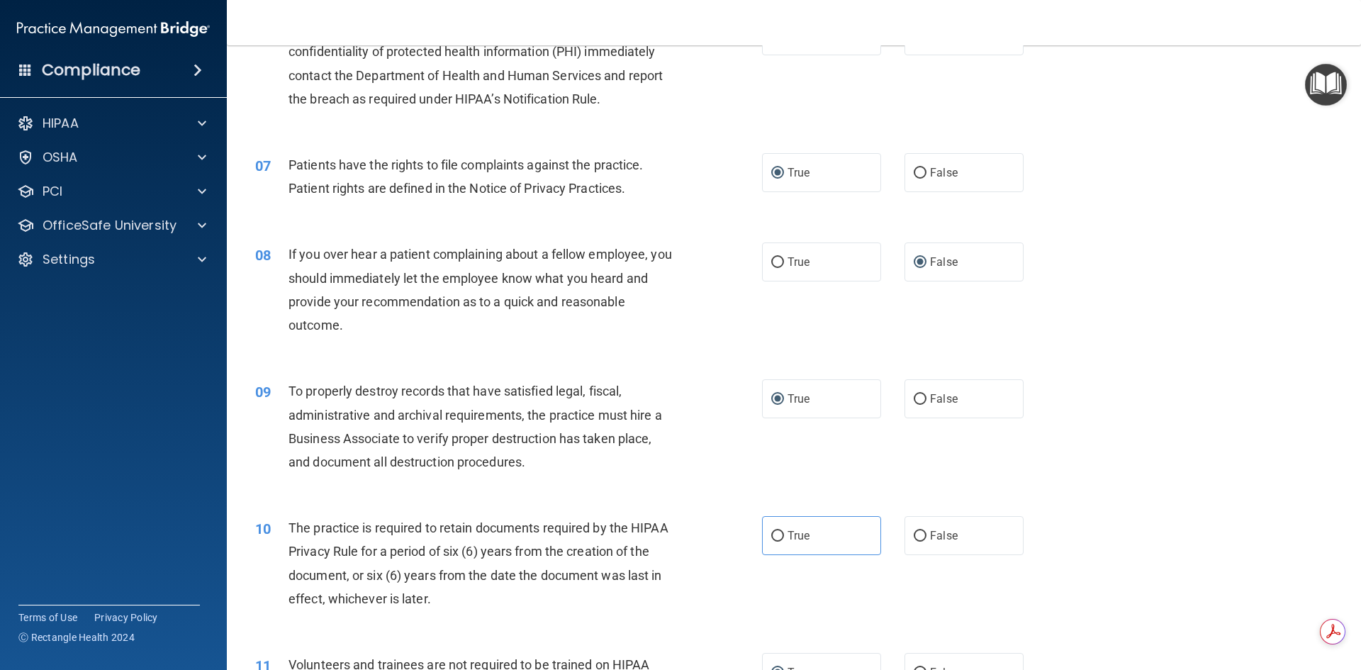
scroll to position [780, 0]
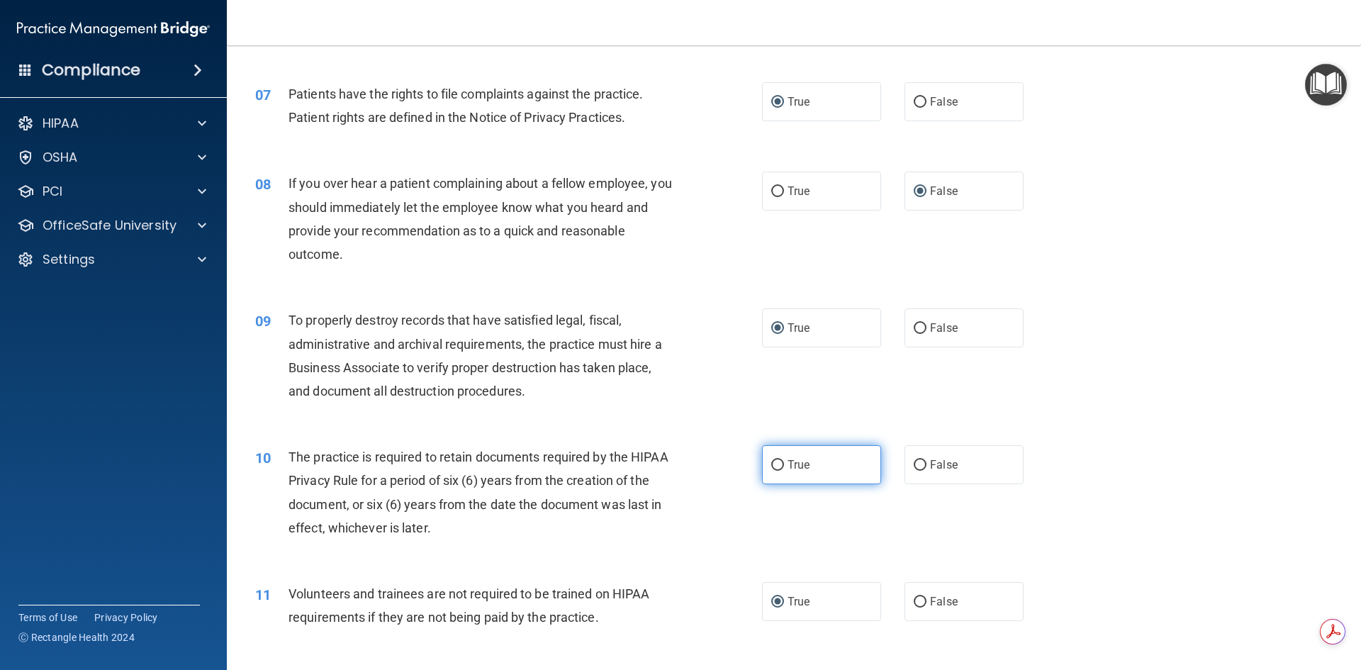
drag, startPoint x: 779, startPoint y: 467, endPoint x: 769, endPoint y: 474, distance: 12.8
click at [779, 468] on label "True" at bounding box center [821, 464] width 119 height 39
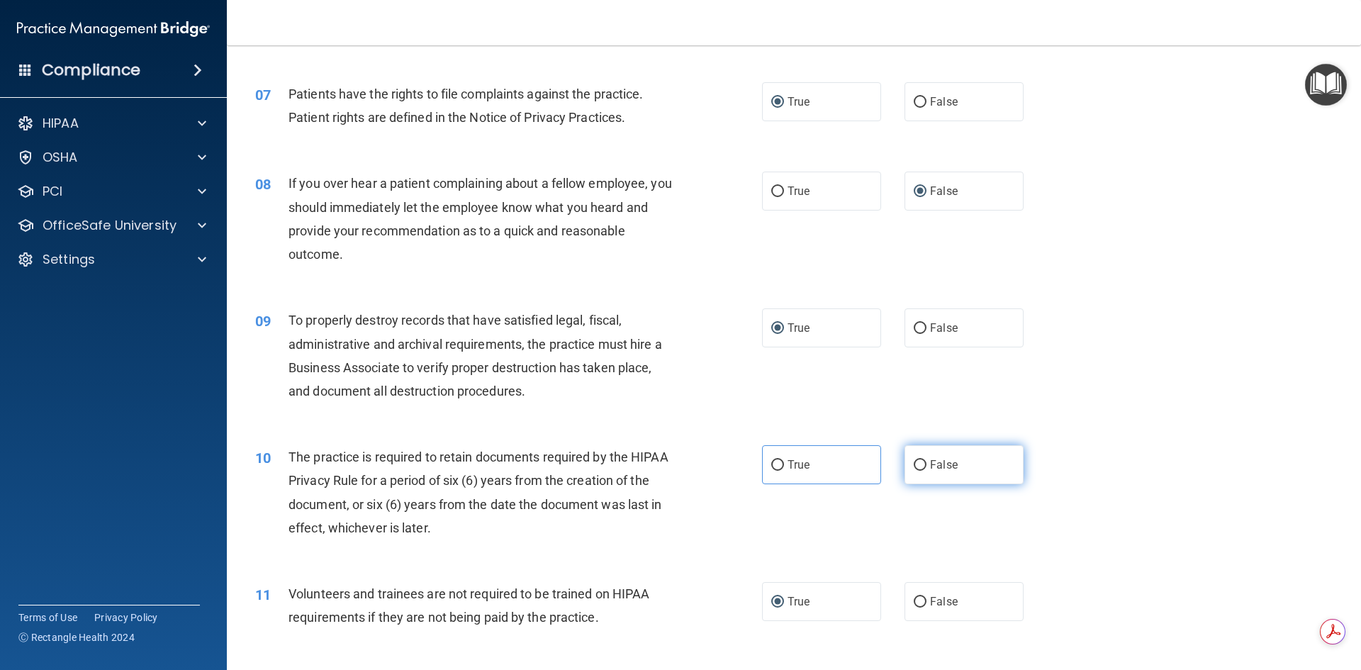
click at [921, 460] on label "False" at bounding box center [964, 464] width 119 height 39
click at [921, 460] on input "False" at bounding box center [920, 465] width 13 height 11
radio input "true"
click at [771, 469] on input "True" at bounding box center [777, 465] width 13 height 11
radio input "true"
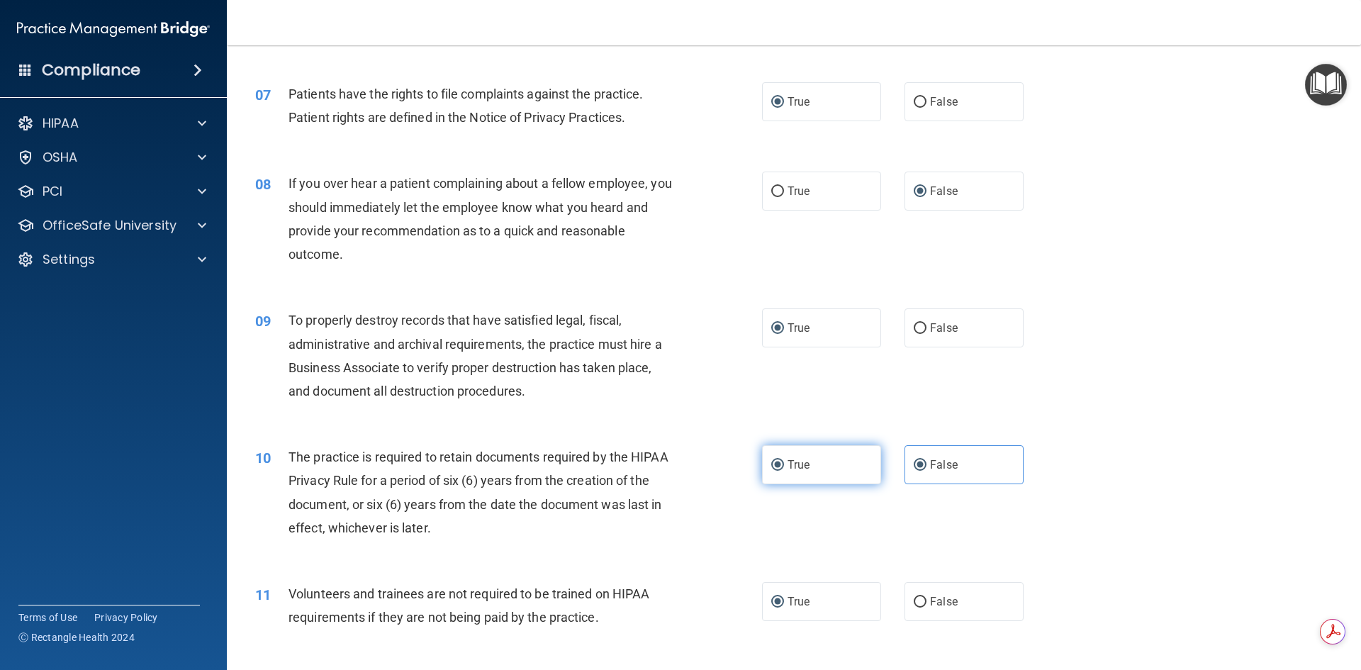
radio input "false"
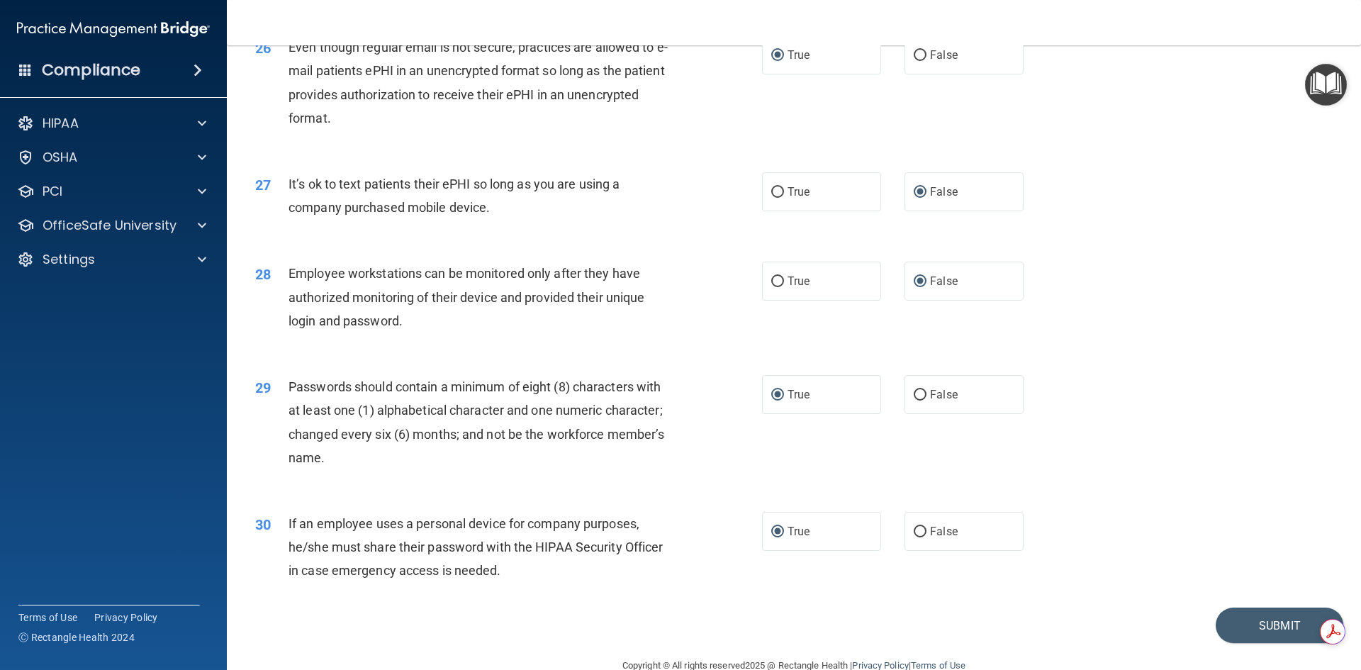
scroll to position [2866, 0]
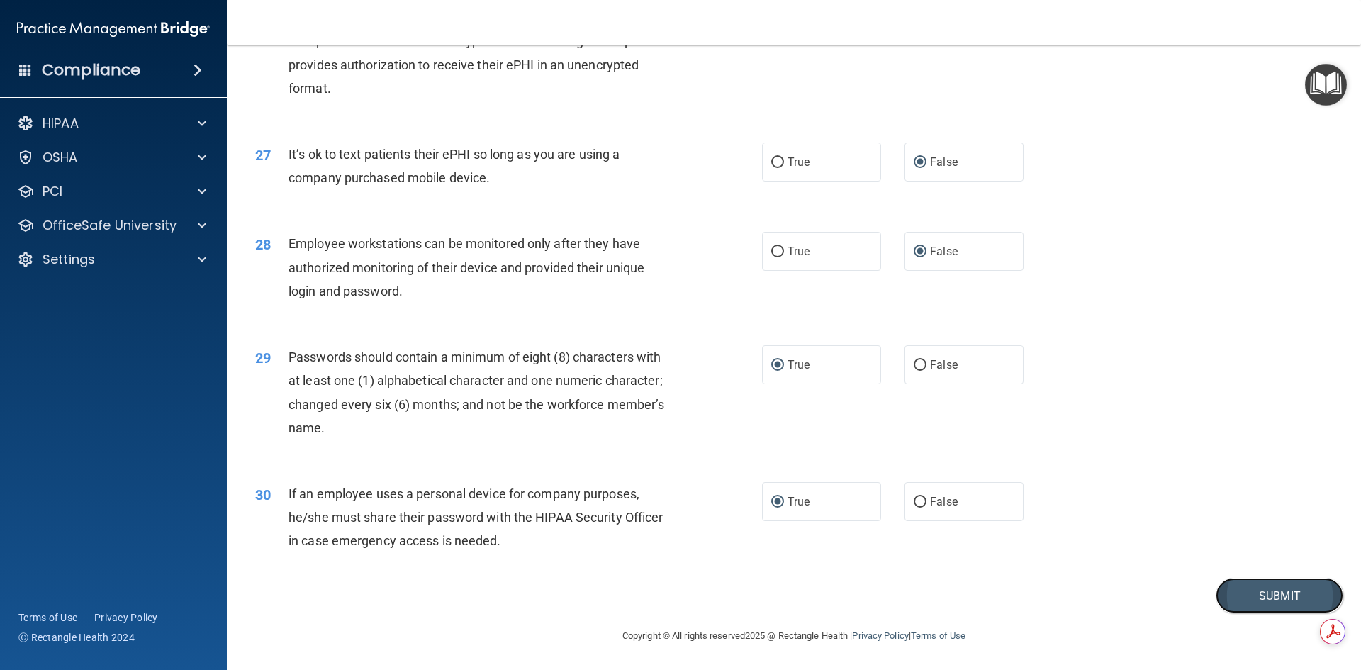
click at [1268, 596] on button "Submit" at bounding box center [1280, 596] width 128 height 36
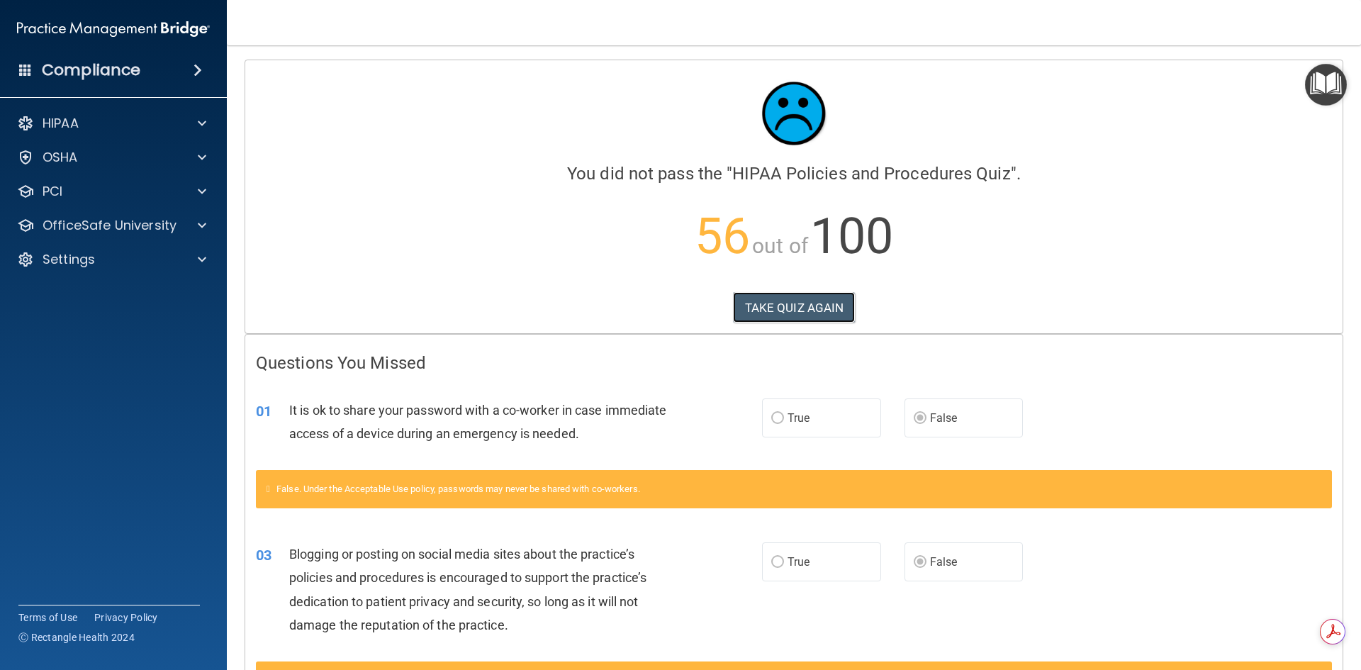
drag, startPoint x: 802, startPoint y: 303, endPoint x: 1027, endPoint y: 338, distance: 228.1
click at [803, 306] on button "TAKE QUIZ AGAIN" at bounding box center [794, 307] width 123 height 31
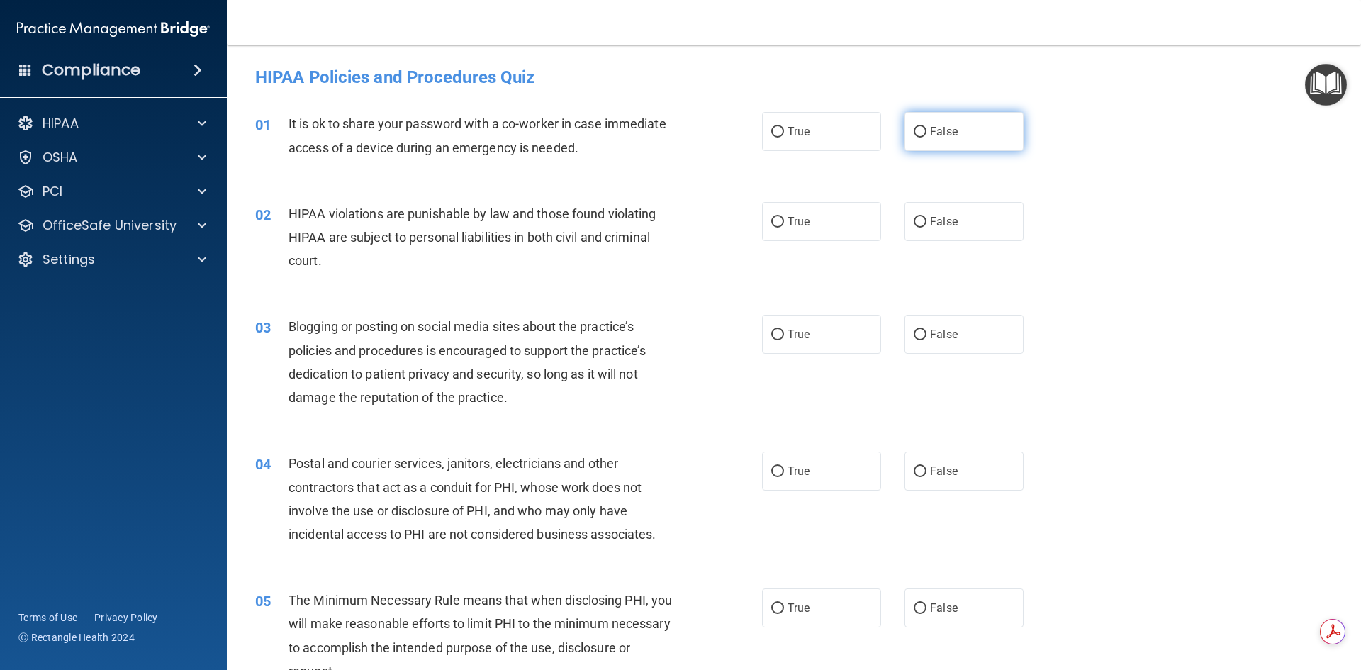
click at [917, 130] on input "False" at bounding box center [920, 132] width 13 height 11
radio input "true"
click at [775, 224] on input "True" at bounding box center [777, 222] width 13 height 11
radio input "true"
